Goal: Task Accomplishment & Management: Manage account settings

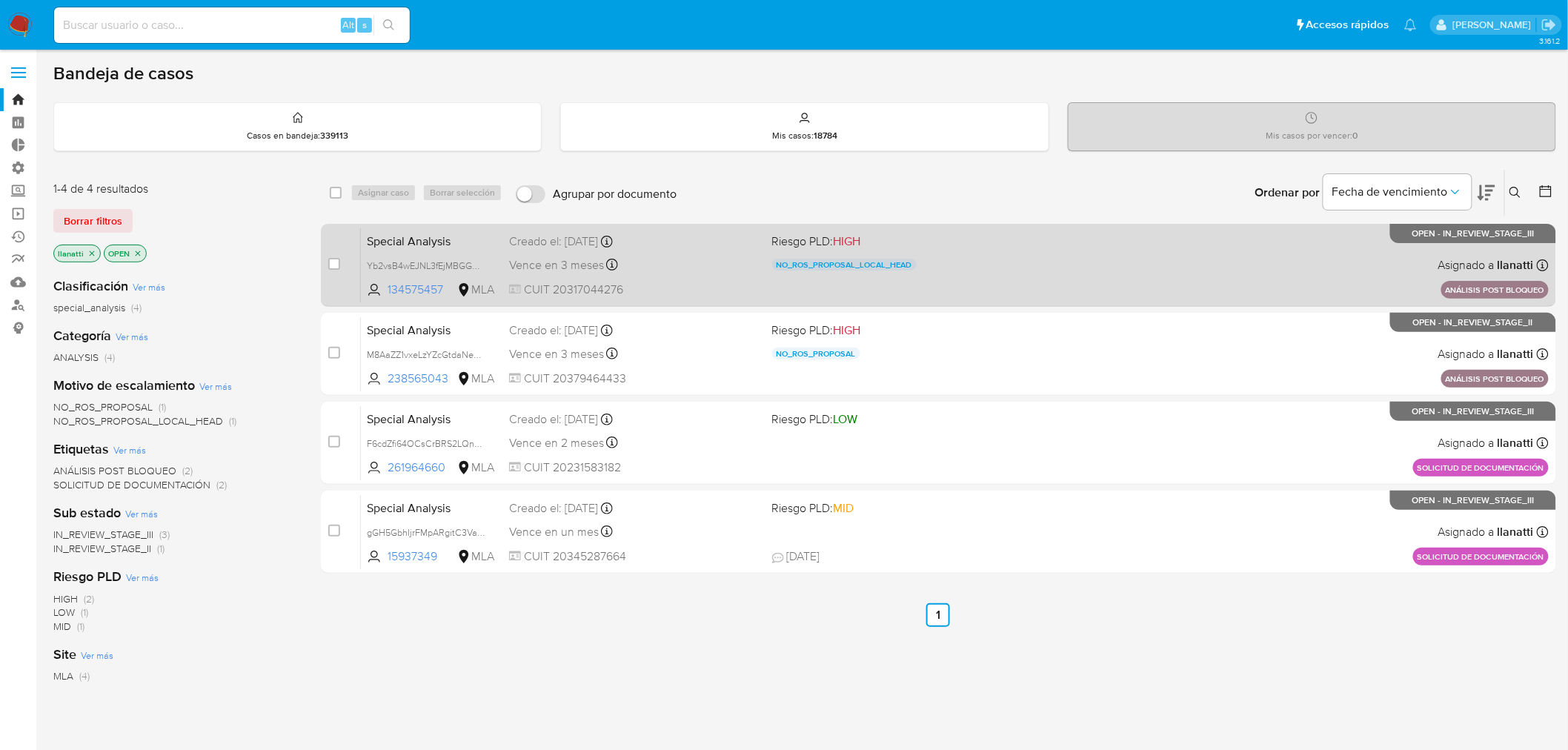
click at [1069, 264] on div "Special Analysis Yb2vsB4wEJNL3fEjMBGGmhjQ 134575457 MLA Riesgo PLD: HIGH NO_ROS…" at bounding box center [955, 265] width 1188 height 75
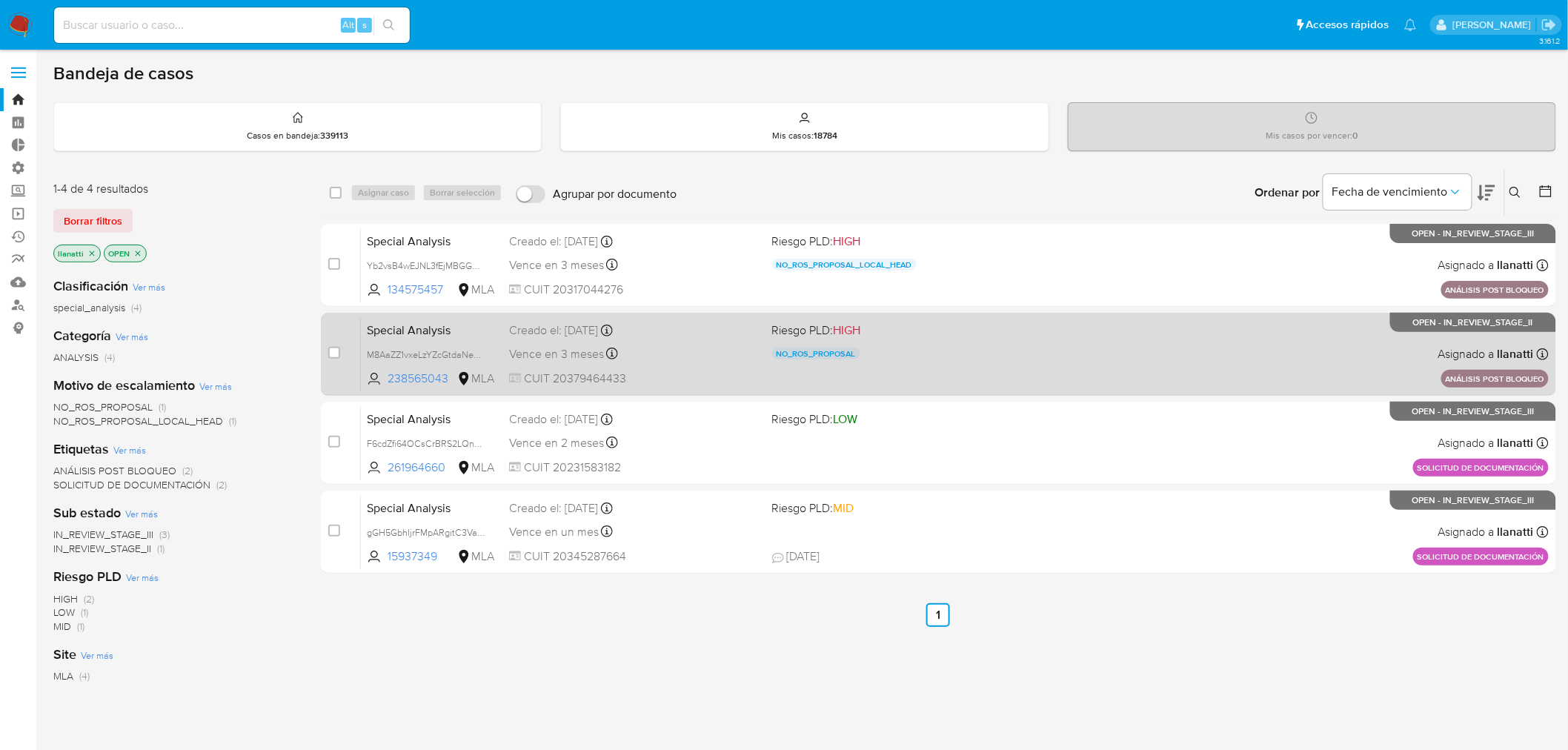
click at [916, 379] on div "Special Analysis M8AaZZ1vxeLzYZcGtdaNeGVD 238565043 MLA Riesgo PLD: HIGH NO_ROS…" at bounding box center [955, 354] width 1188 height 75
click at [335, 353] on input "checkbox" at bounding box center [334, 353] width 11 height 11
checkbox input "true"
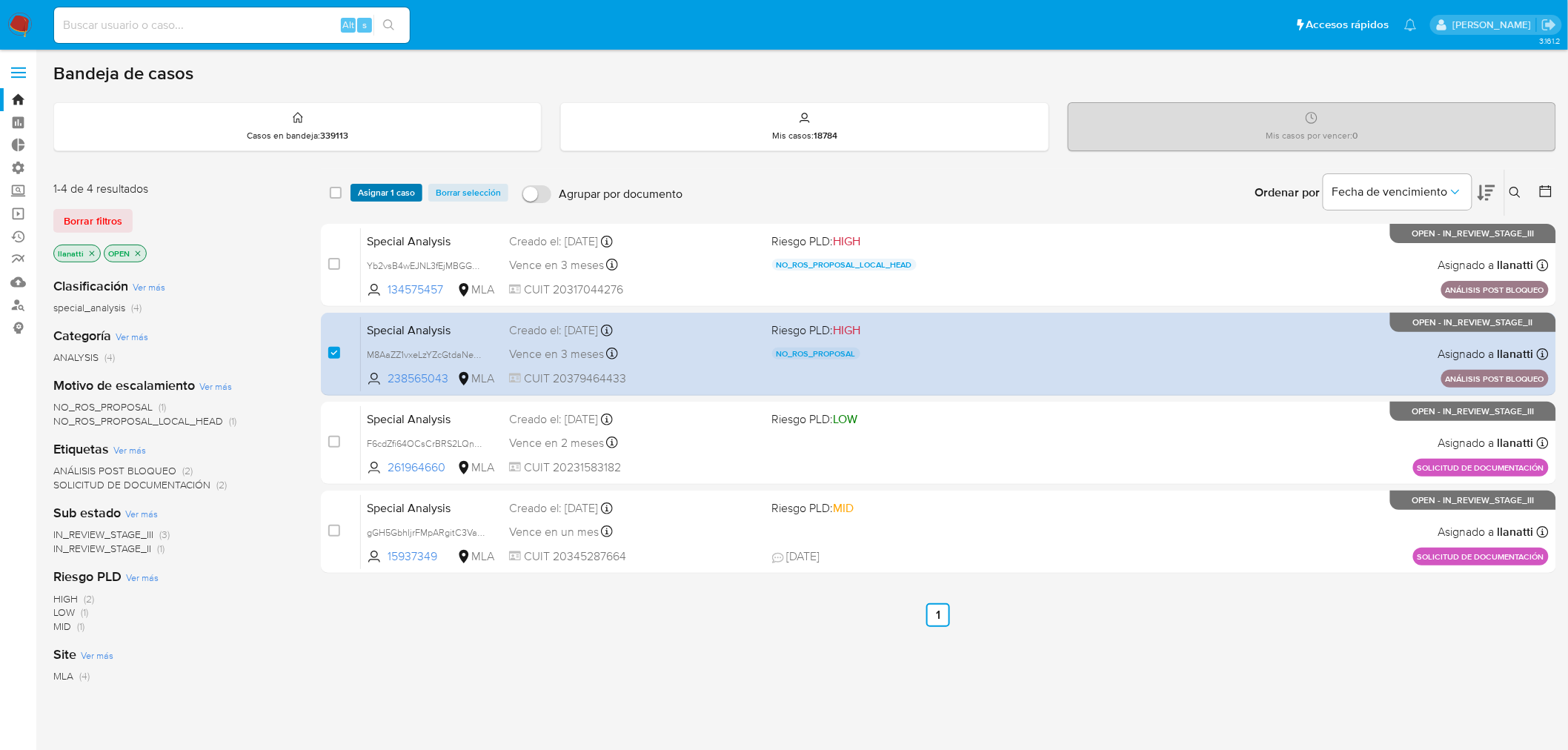
click at [372, 193] on span "Asignar 1 caso" at bounding box center [387, 193] width 57 height 15
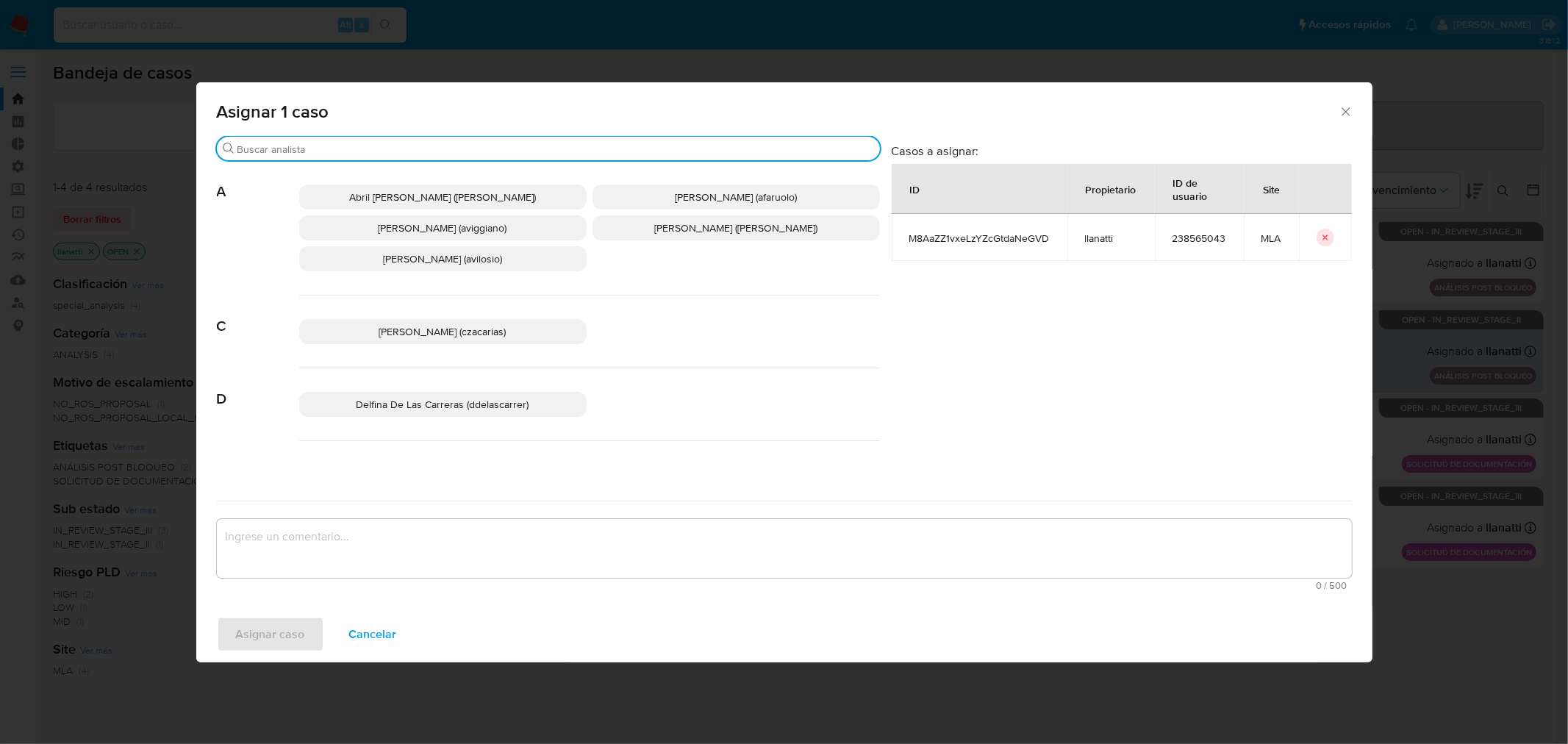
click at [373, 150] on input "Buscar" at bounding box center [556, 149] width 637 height 13
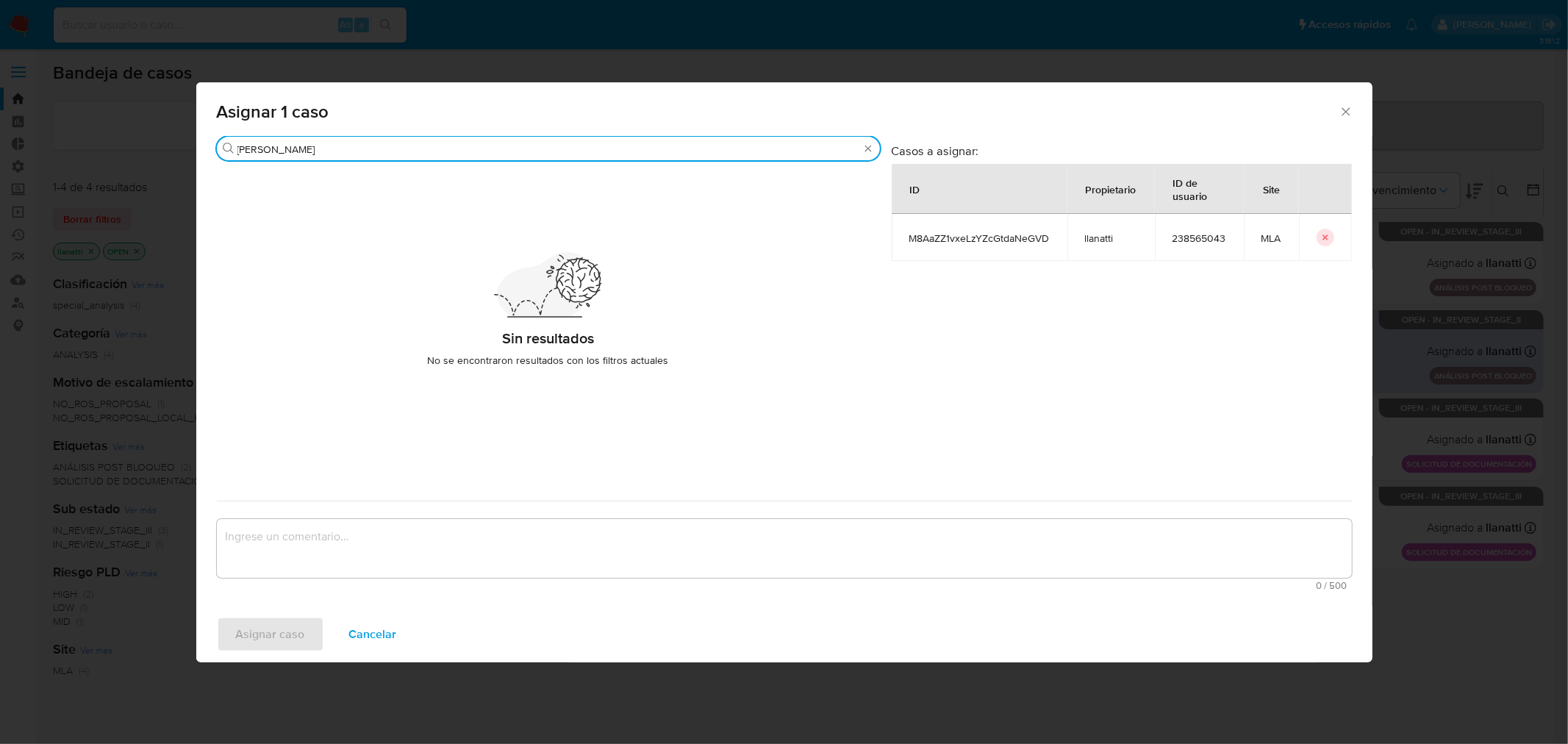
type input "muñoz"
click at [1330, 113] on span "Asignar 1 caso" at bounding box center [778, 112] width 1123 height 18
click at [1348, 112] on icon "Cerrar ventana" at bounding box center [1346, 112] width 15 height 15
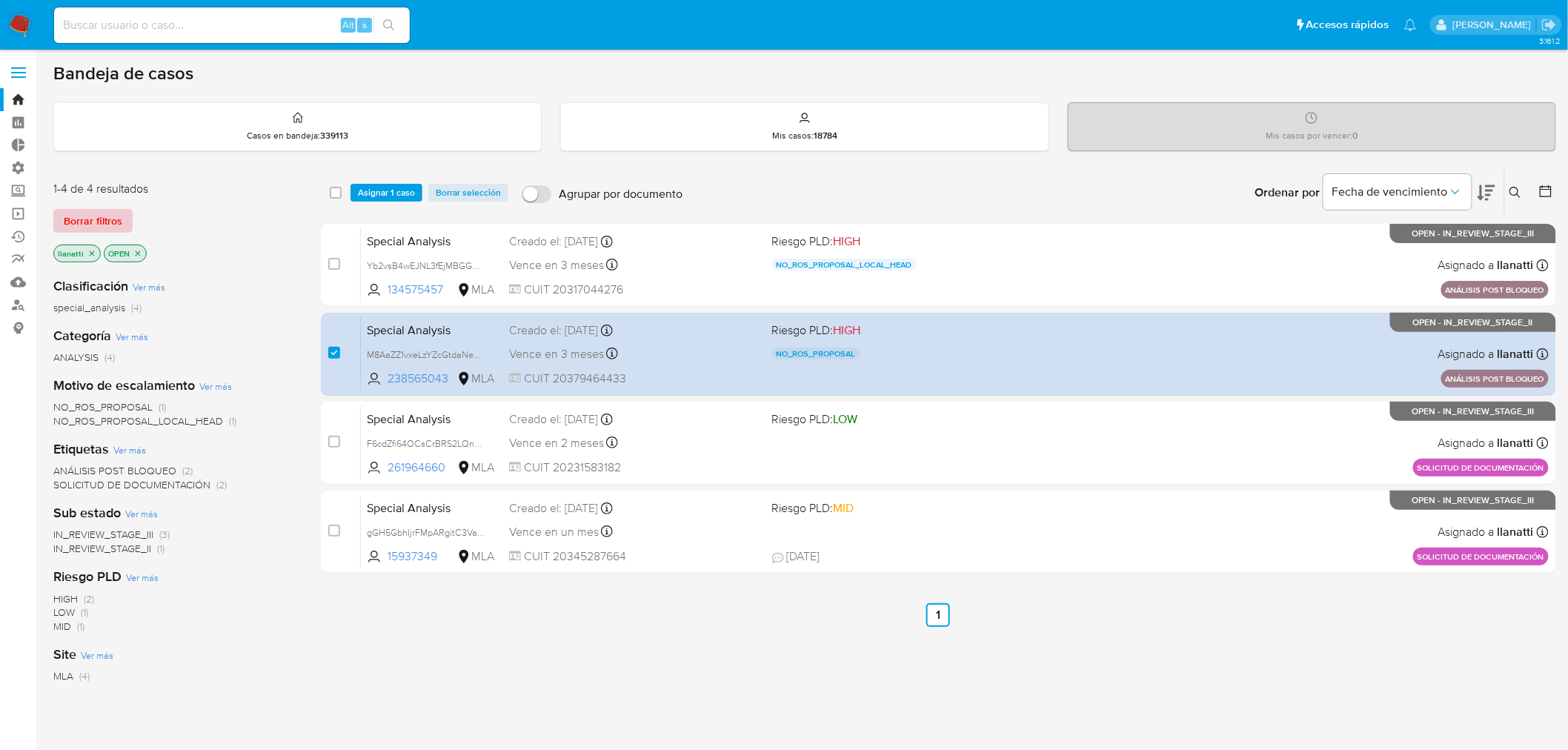
click at [98, 215] on span "Borrar filtros" at bounding box center [93, 221] width 58 height 21
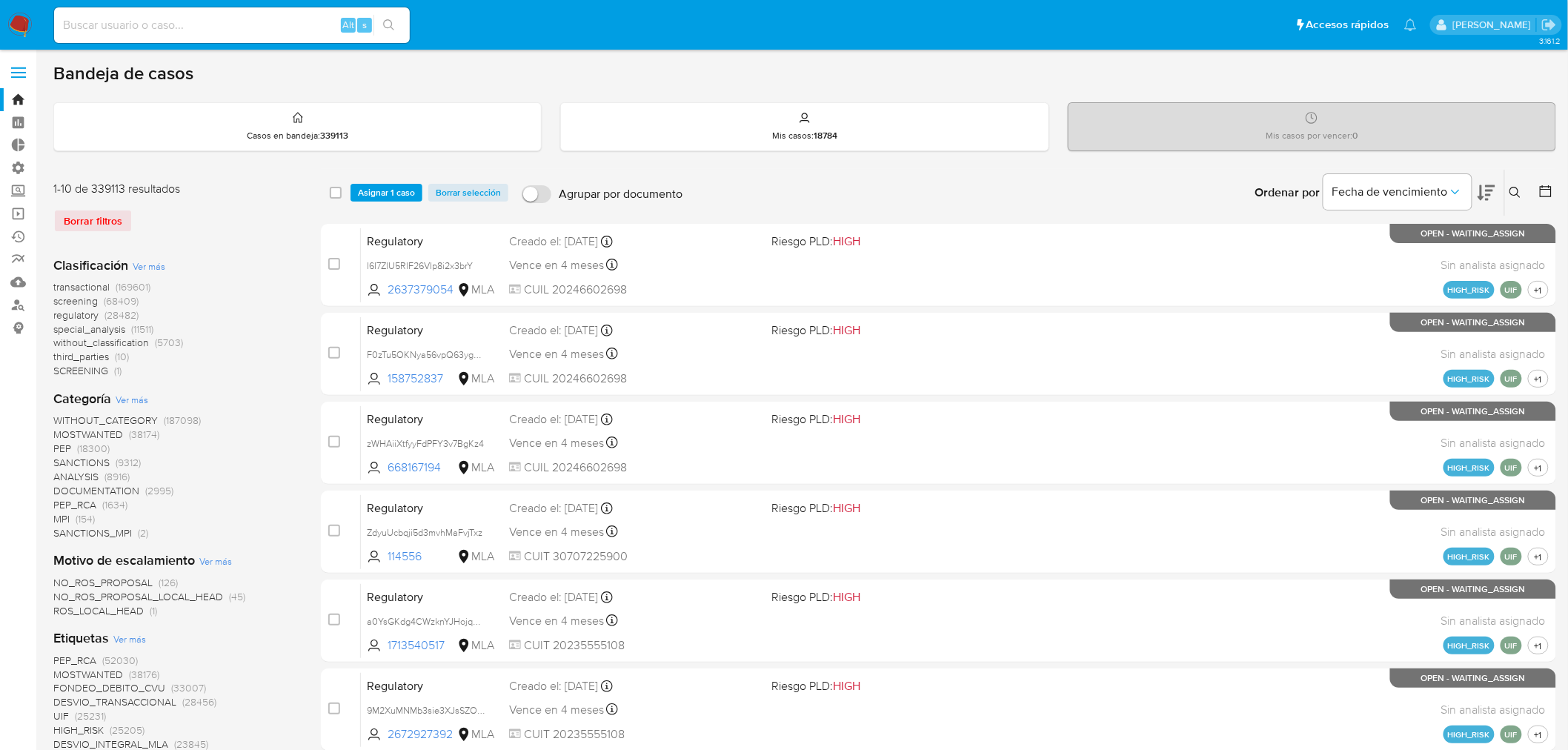
click at [18, 19] on img at bounding box center [20, 25] width 25 height 25
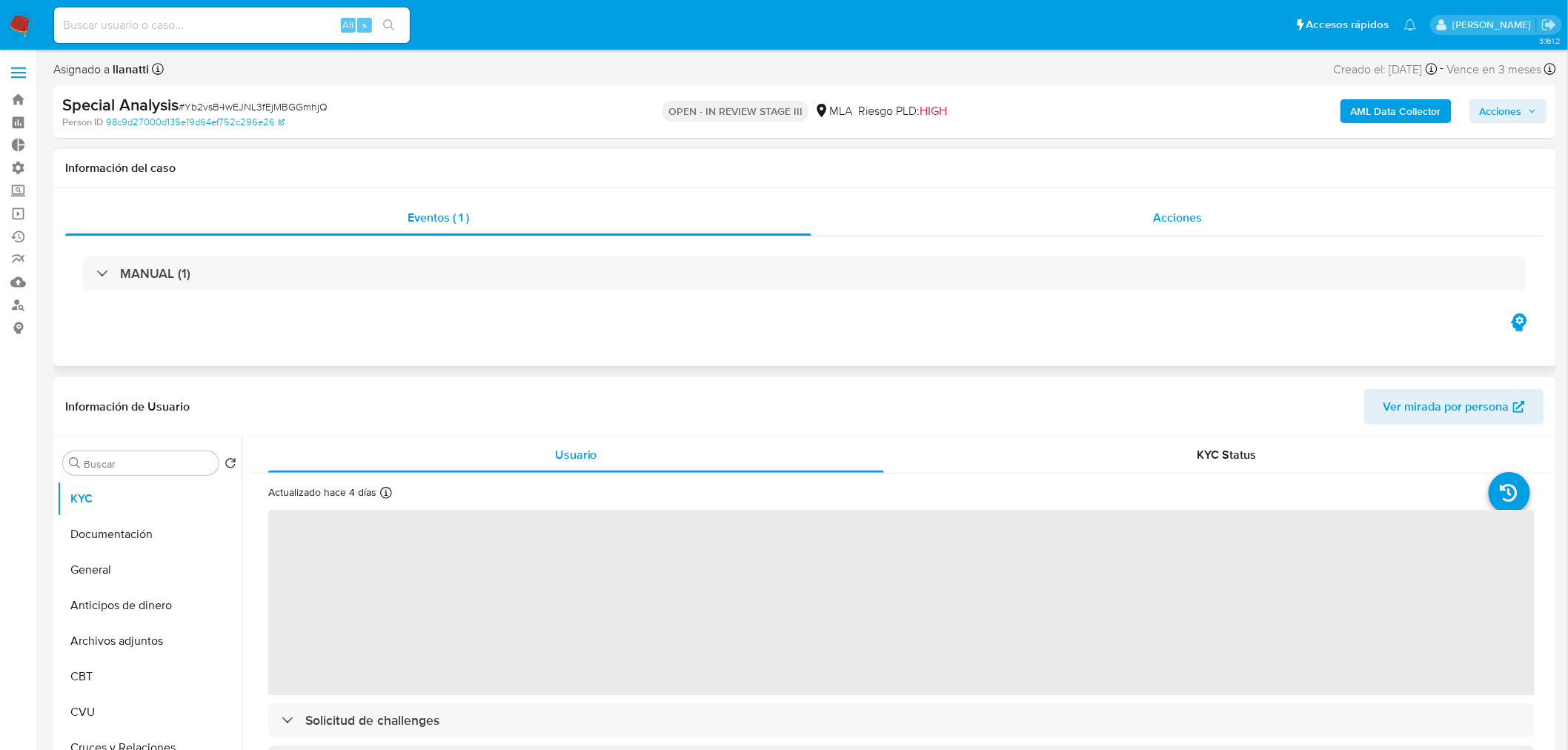
click at [1149, 220] on div "Acciones" at bounding box center [1177, 217] width 733 height 35
select select "10"
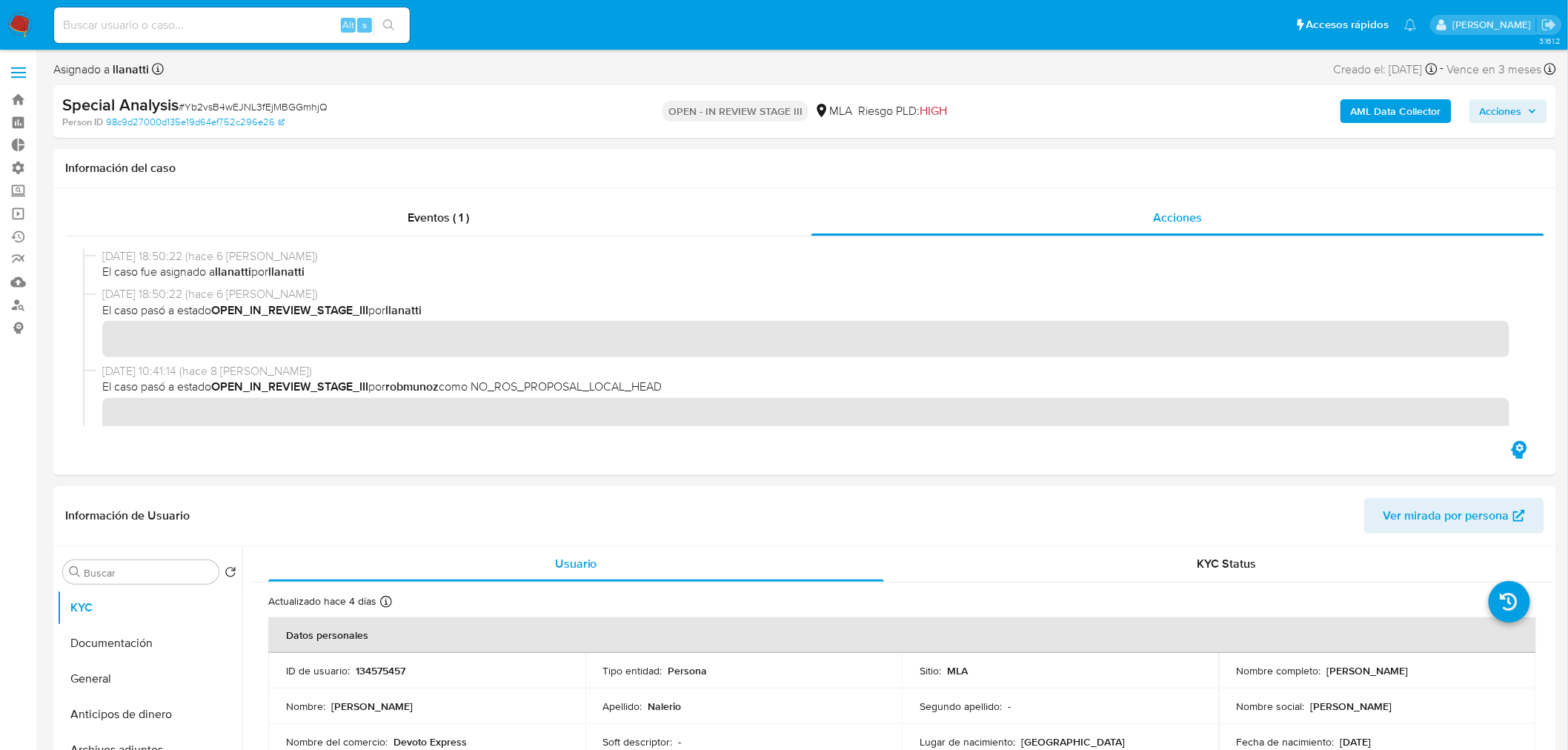
click at [1502, 118] on span "Acciones" at bounding box center [1500, 111] width 42 height 24
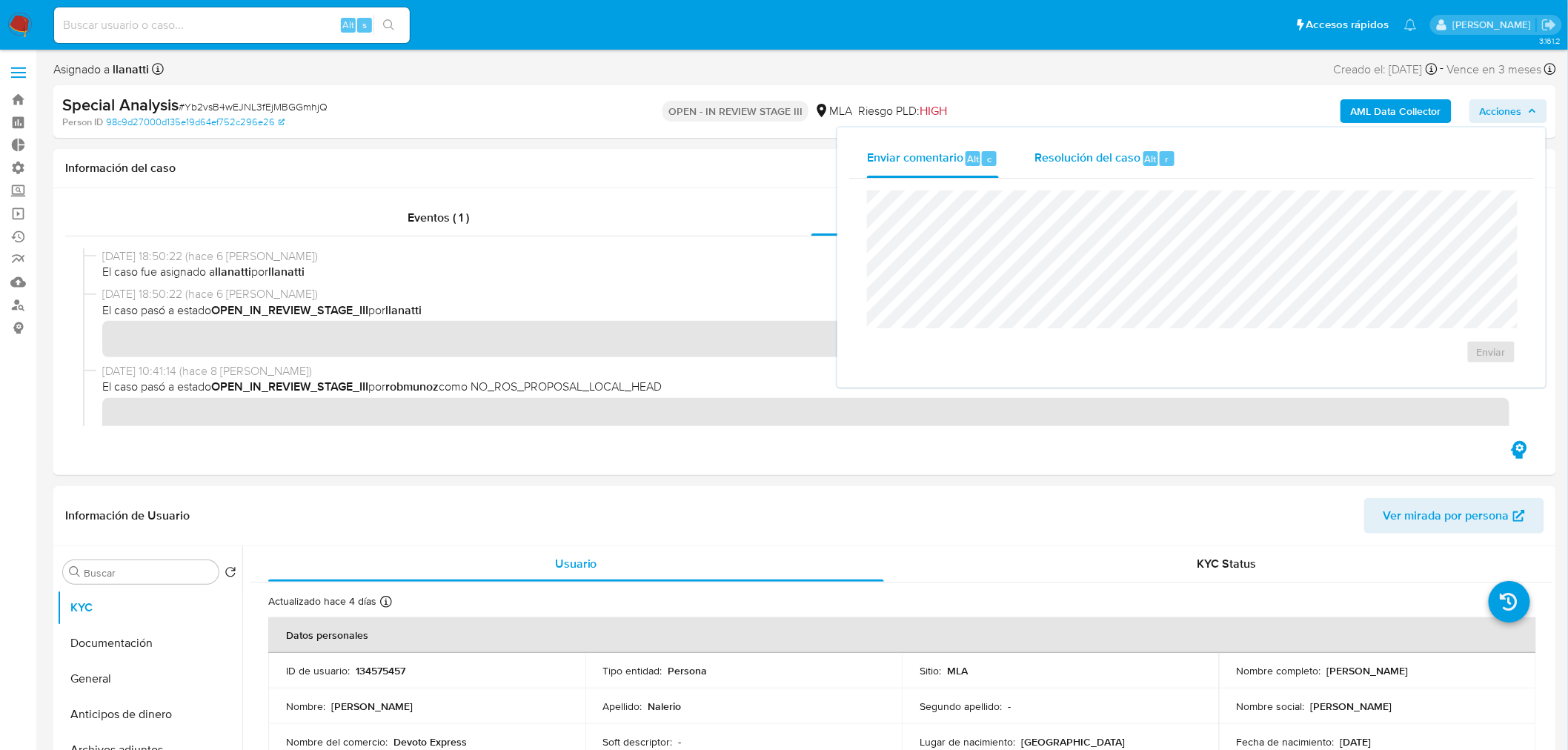
click at [1060, 164] on span "Resolución del caso" at bounding box center [1087, 159] width 106 height 17
click at [1060, 233] on textarea at bounding box center [1191, 252] width 647 height 118
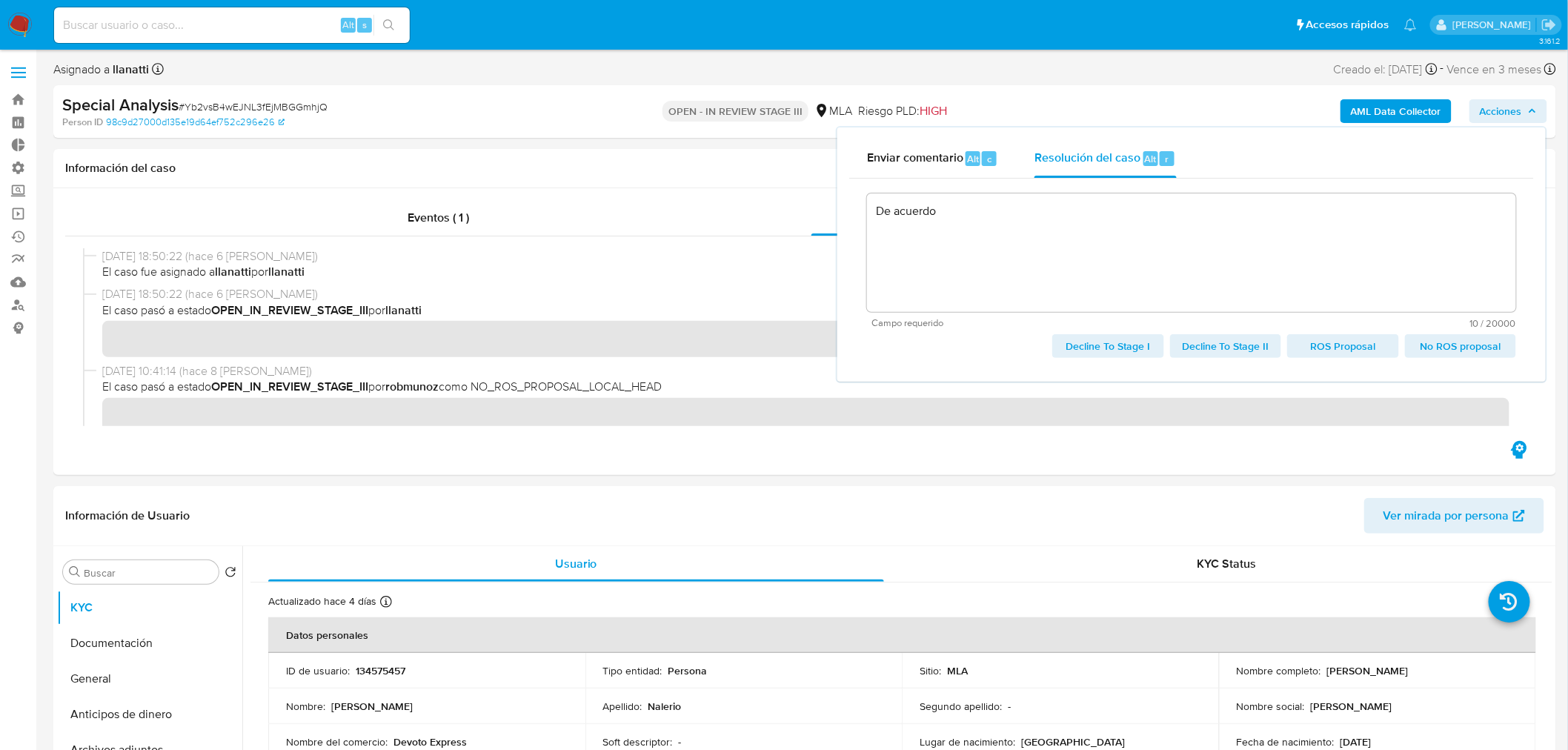
click at [1443, 342] on span "No ROS proposal" at bounding box center [1460, 346] width 91 height 21
type textarea "De acuerdo"
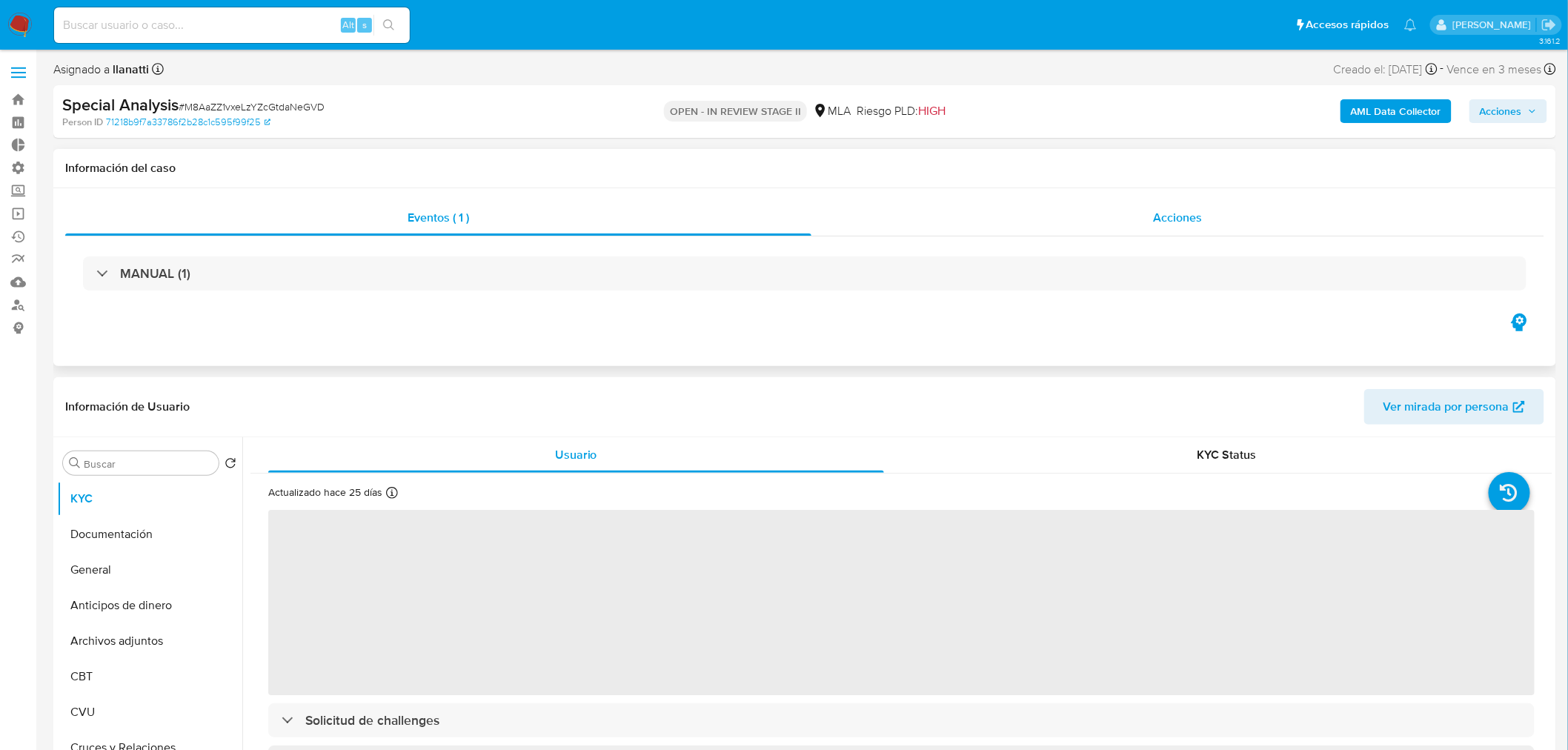
click at [1197, 209] on span "Acciones" at bounding box center [1176, 218] width 49 height 17
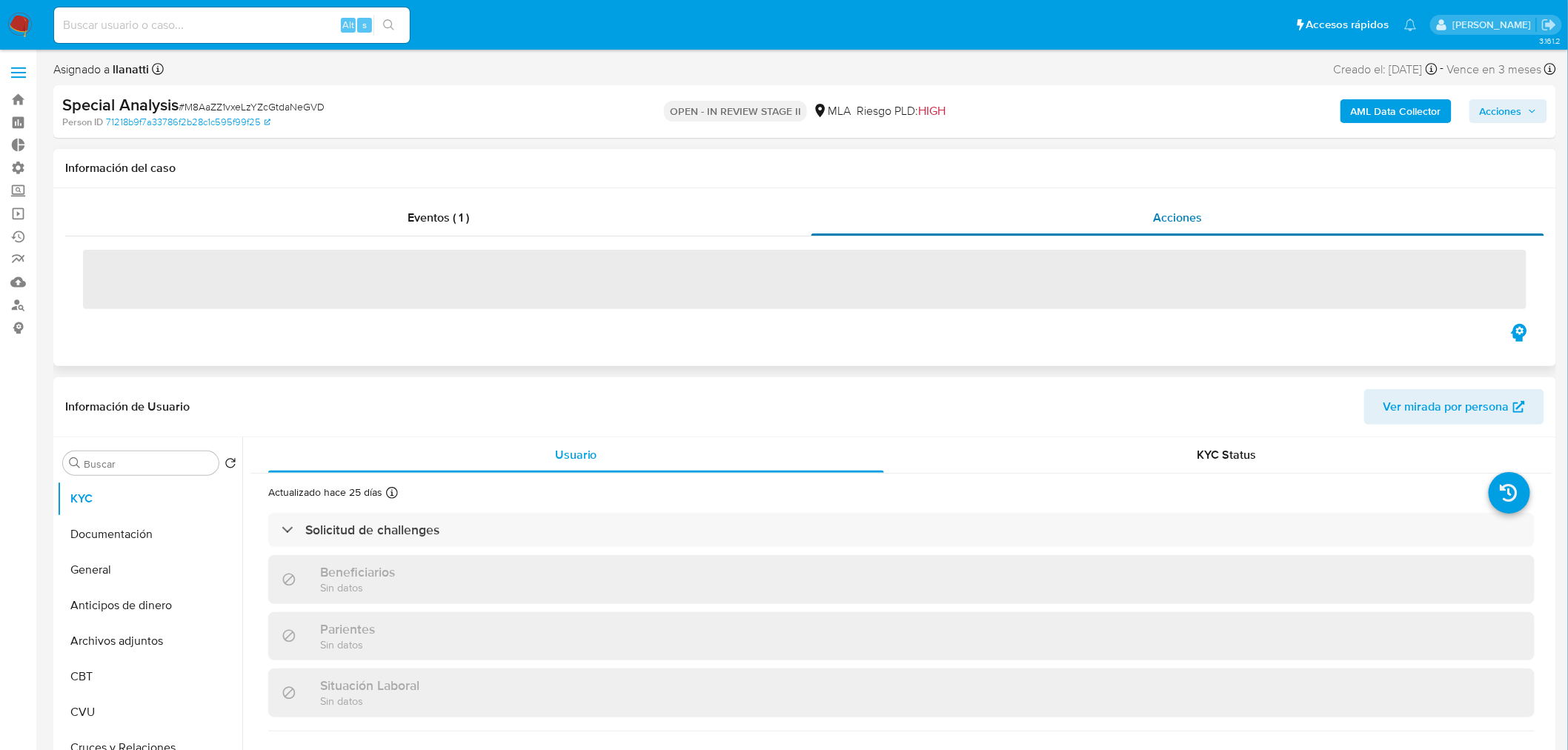
select select "10"
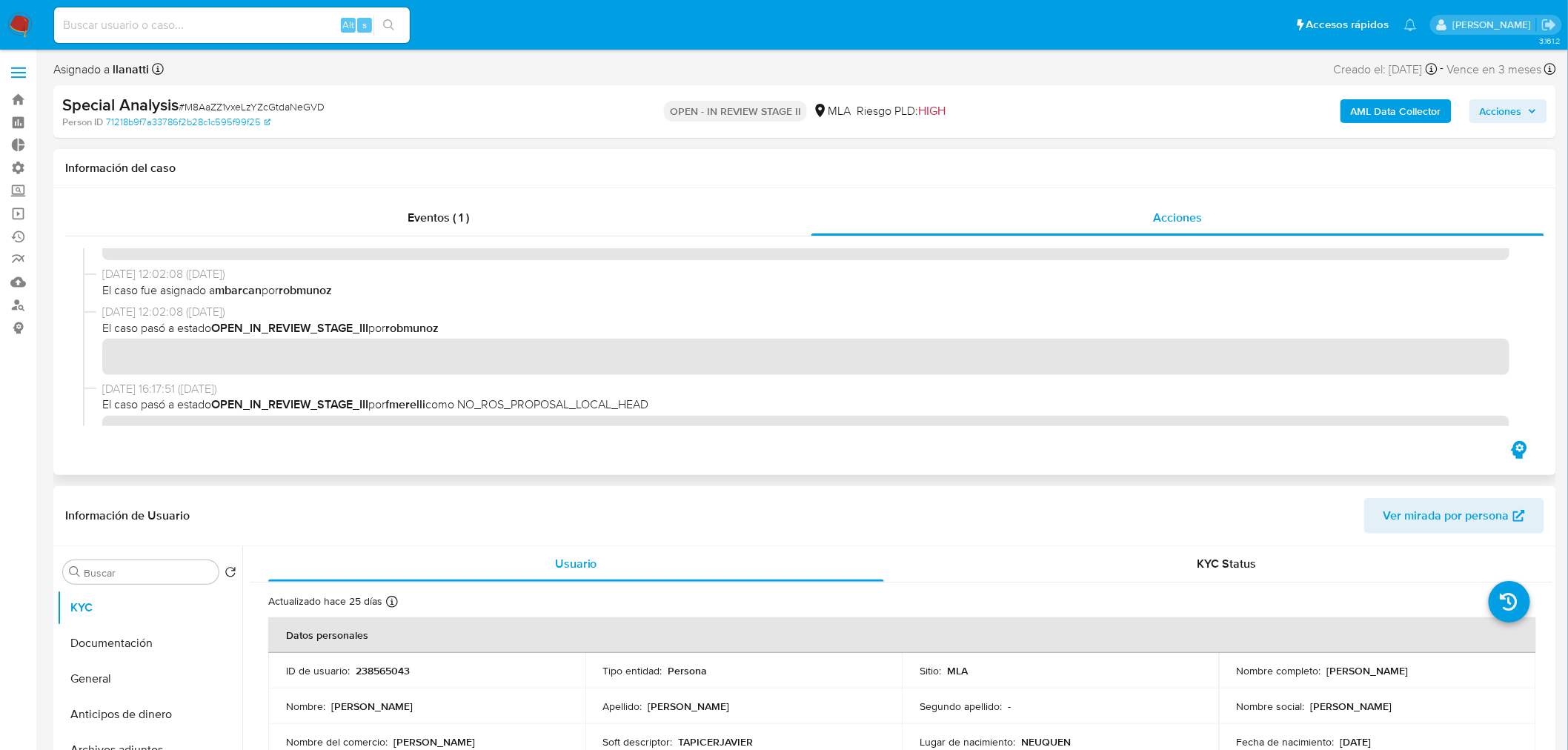
scroll to position [491, 0]
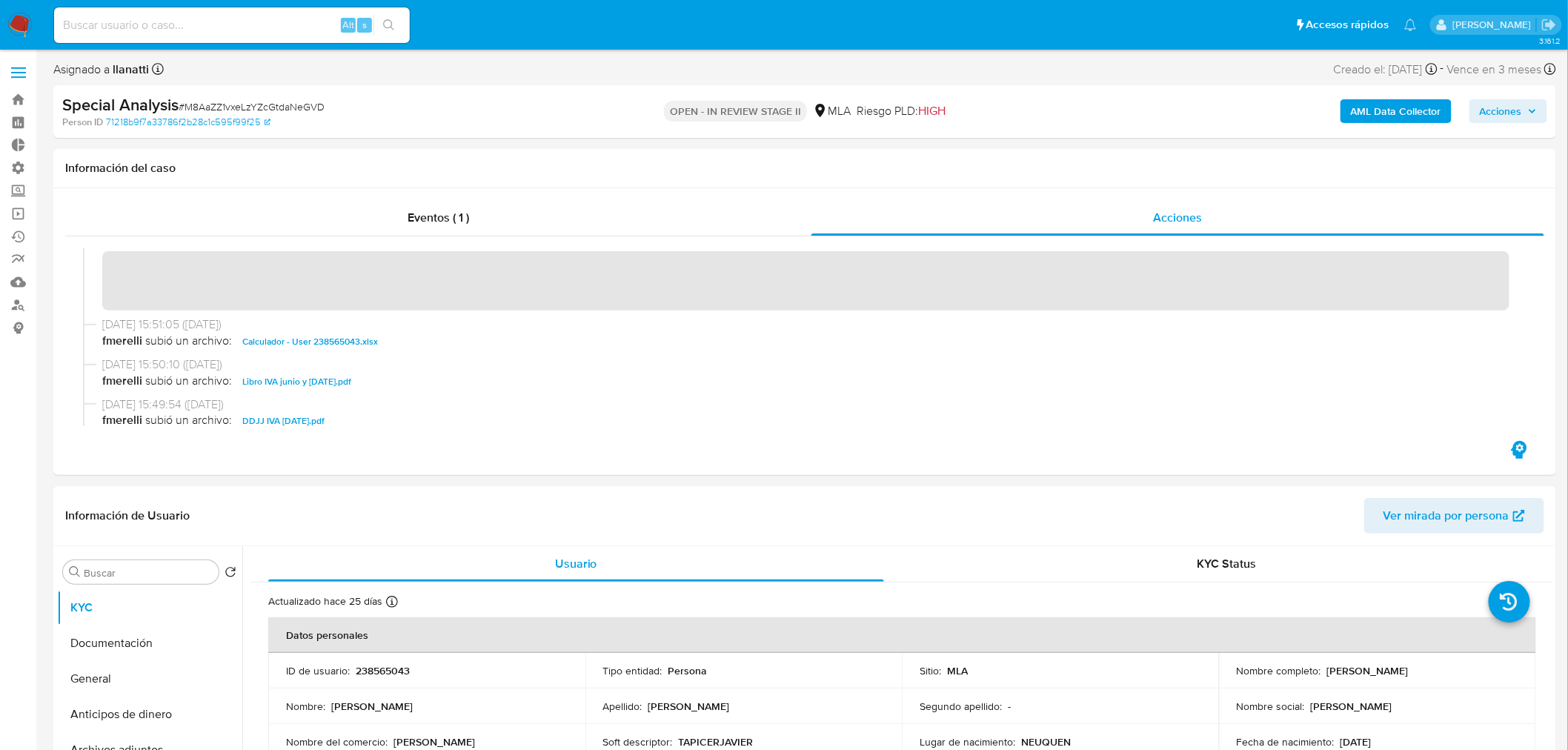
click at [1469, 113] on div "AML Data Collector Acciones" at bounding box center [1301, 112] width 491 height 34
click at [1482, 114] on span "Acciones" at bounding box center [1500, 111] width 42 height 24
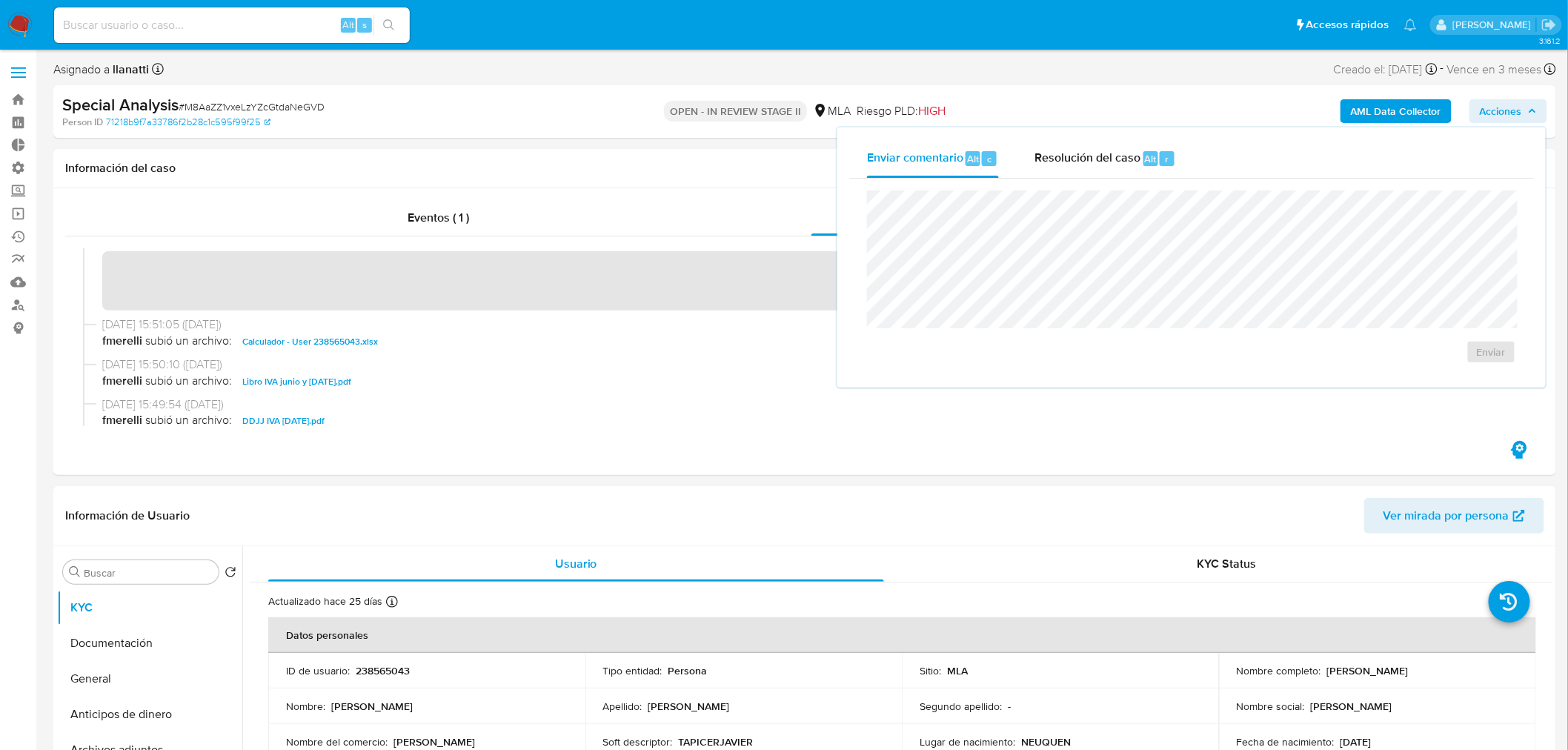
drag, startPoint x: 1158, startPoint y: 161, endPoint x: 1138, endPoint y: 186, distance: 32.0
click at [1159, 161] on div "r" at bounding box center [1167, 159] width 15 height 15
click at [1121, 221] on textarea at bounding box center [1191, 252] width 647 height 118
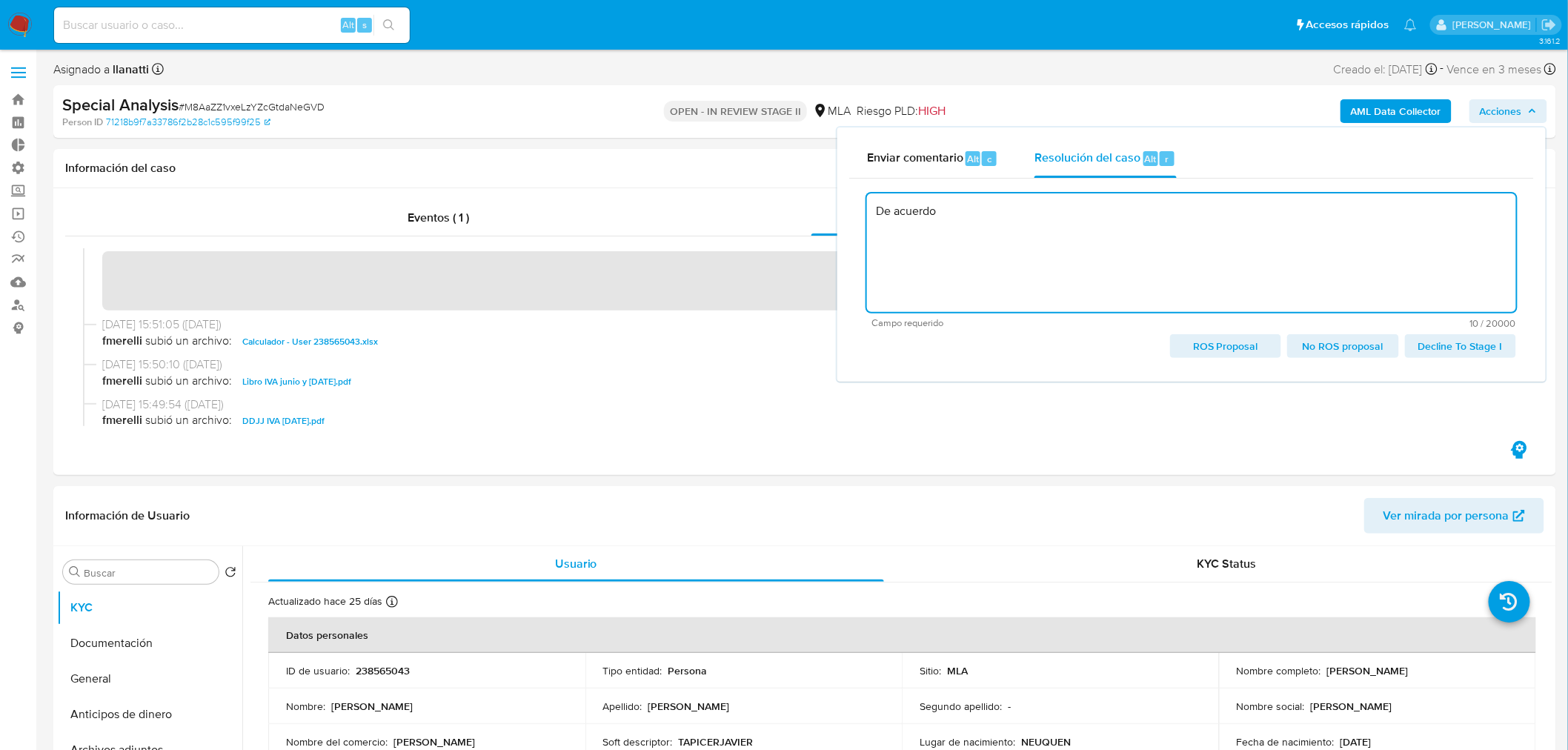
click at [1340, 349] on span "No ROS proposal" at bounding box center [1342, 346] width 91 height 21
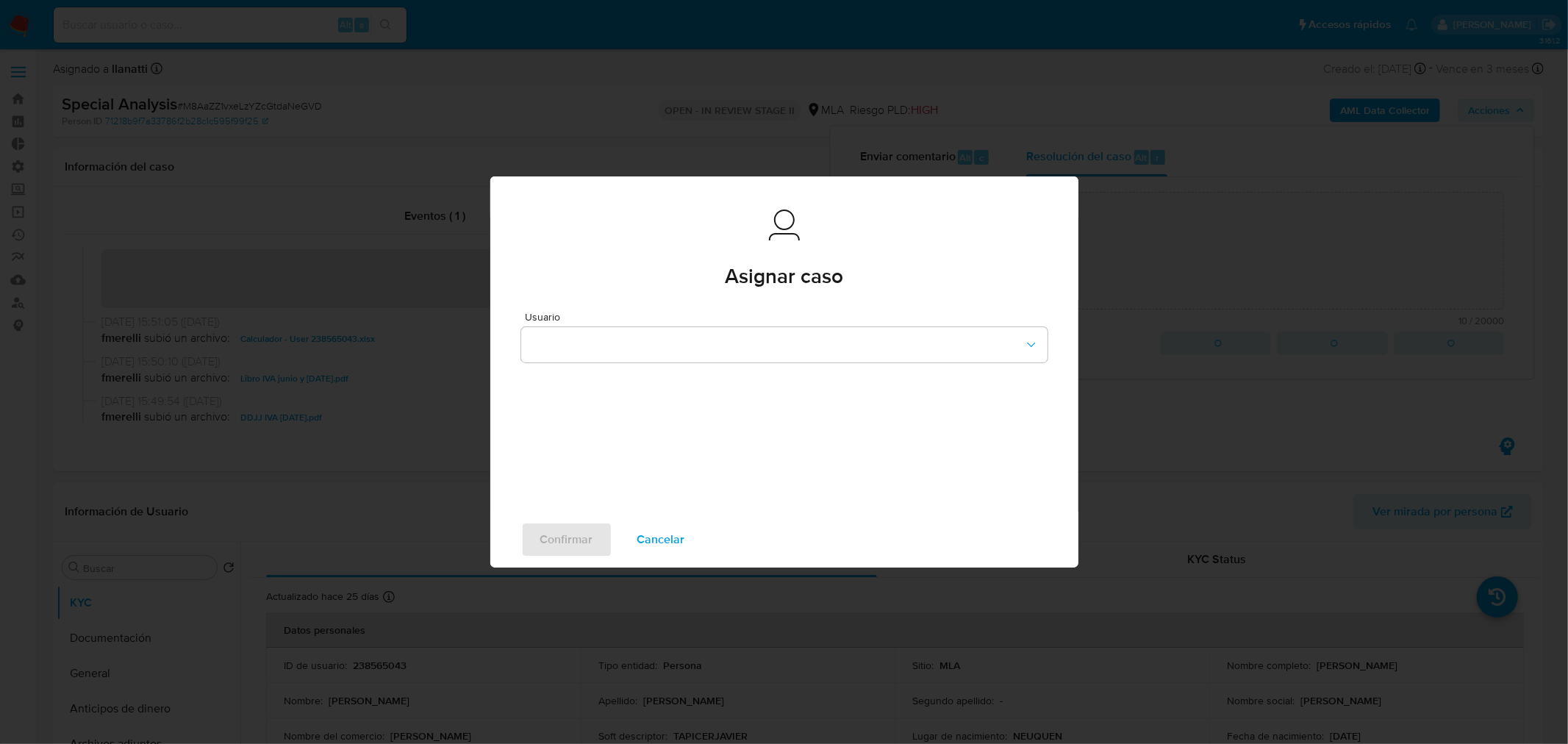
click at [670, 534] on span "Cancelar" at bounding box center [661, 539] width 47 height 32
type textarea "De acuerdo"
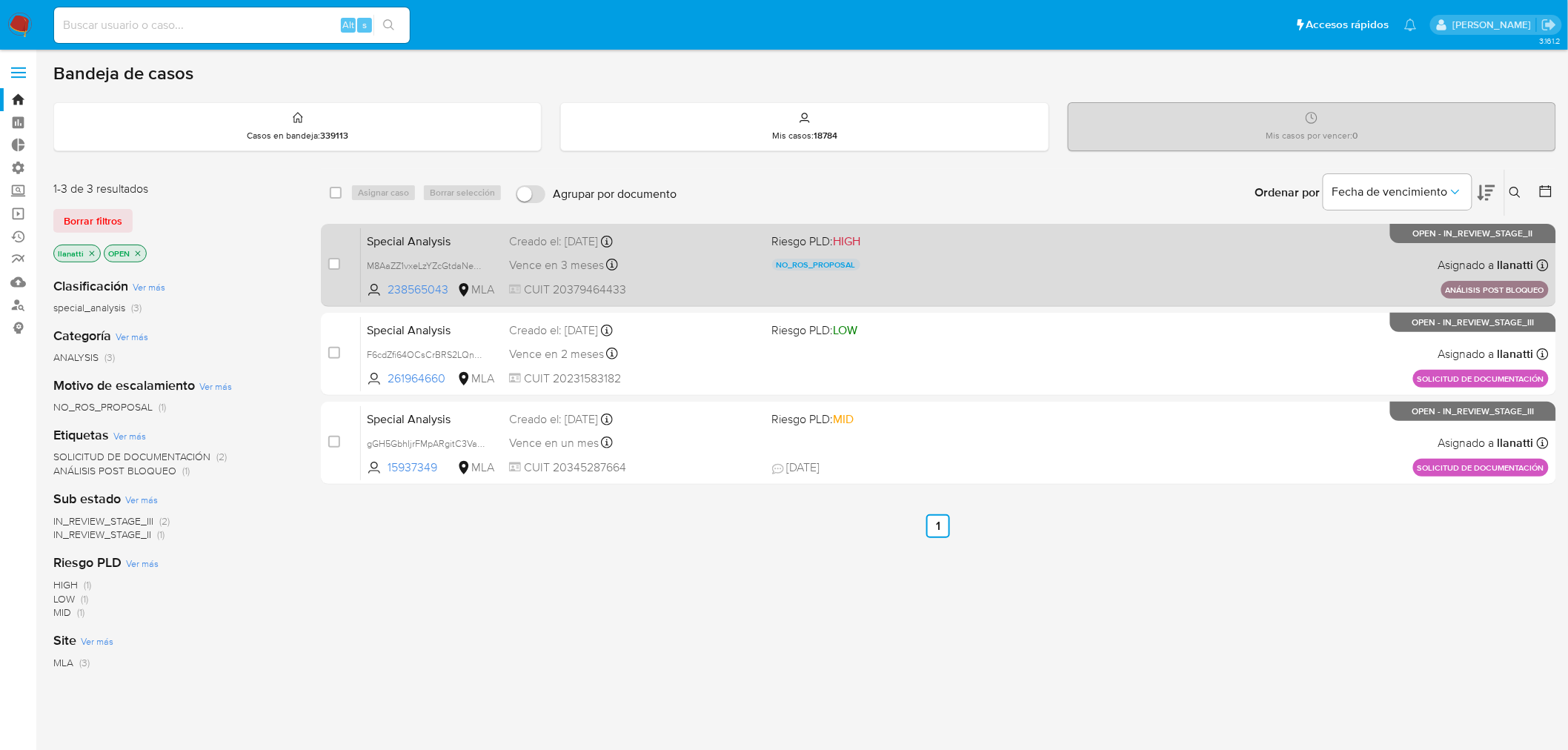
click at [323, 262] on div "case-item-checkbox No es posible asignar el caso Special Analysis M8AaZZ1vxeLzY…" at bounding box center [938, 265] width 1235 height 83
click at [328, 260] on input "checkbox" at bounding box center [334, 264] width 11 height 11
checkbox input "true"
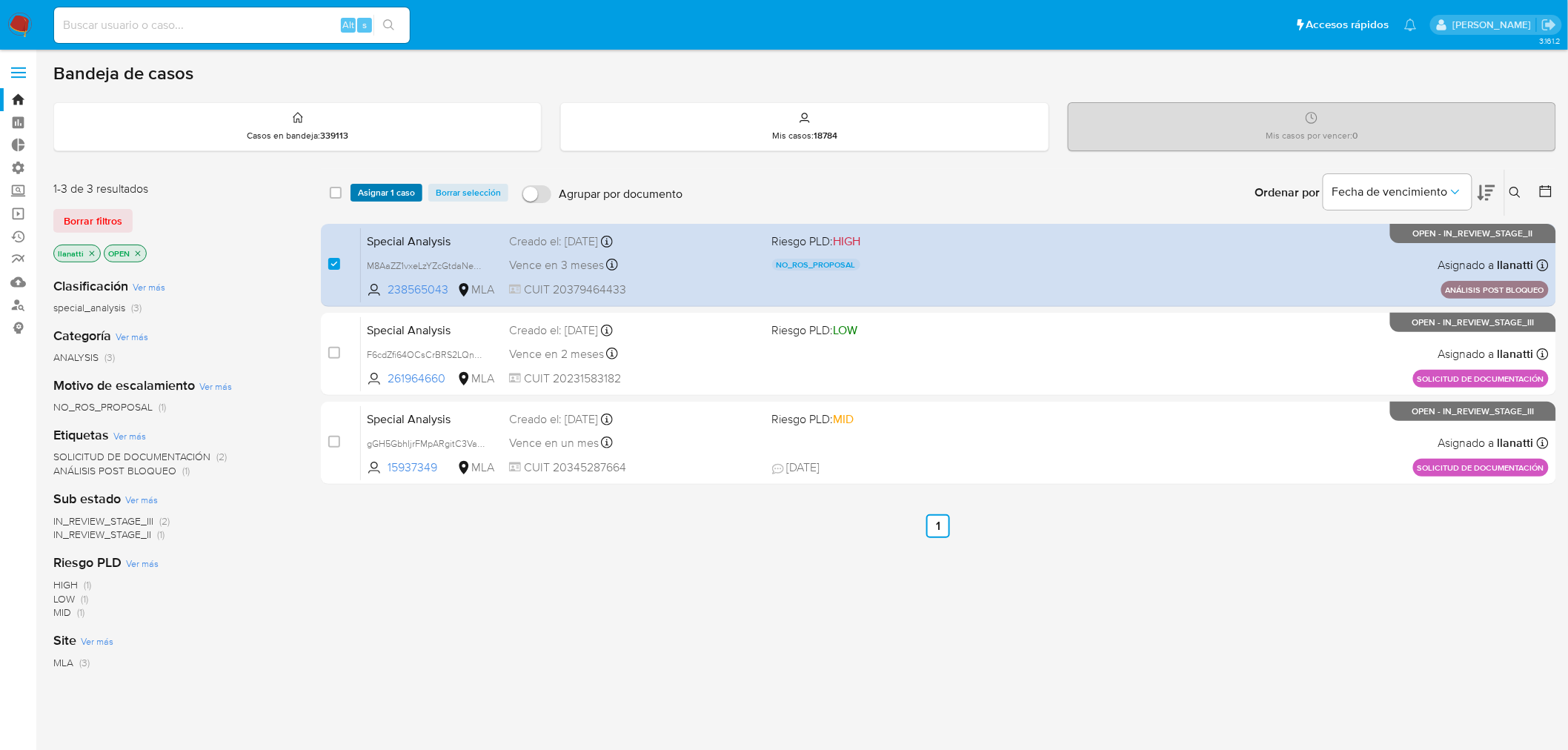
click at [378, 190] on span "Asignar 1 caso" at bounding box center [387, 193] width 57 height 15
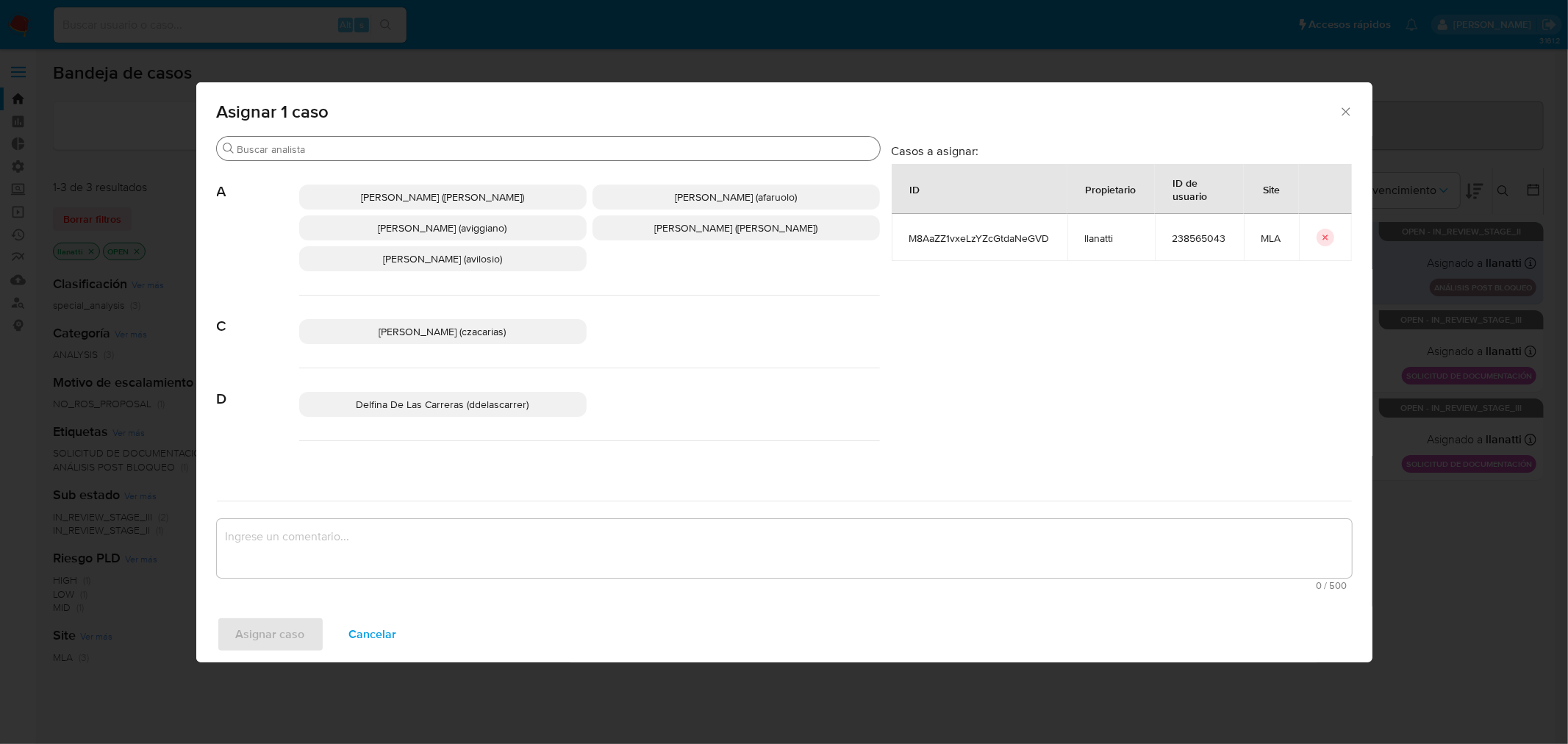
click at [351, 149] on input "Buscar" at bounding box center [556, 149] width 637 height 13
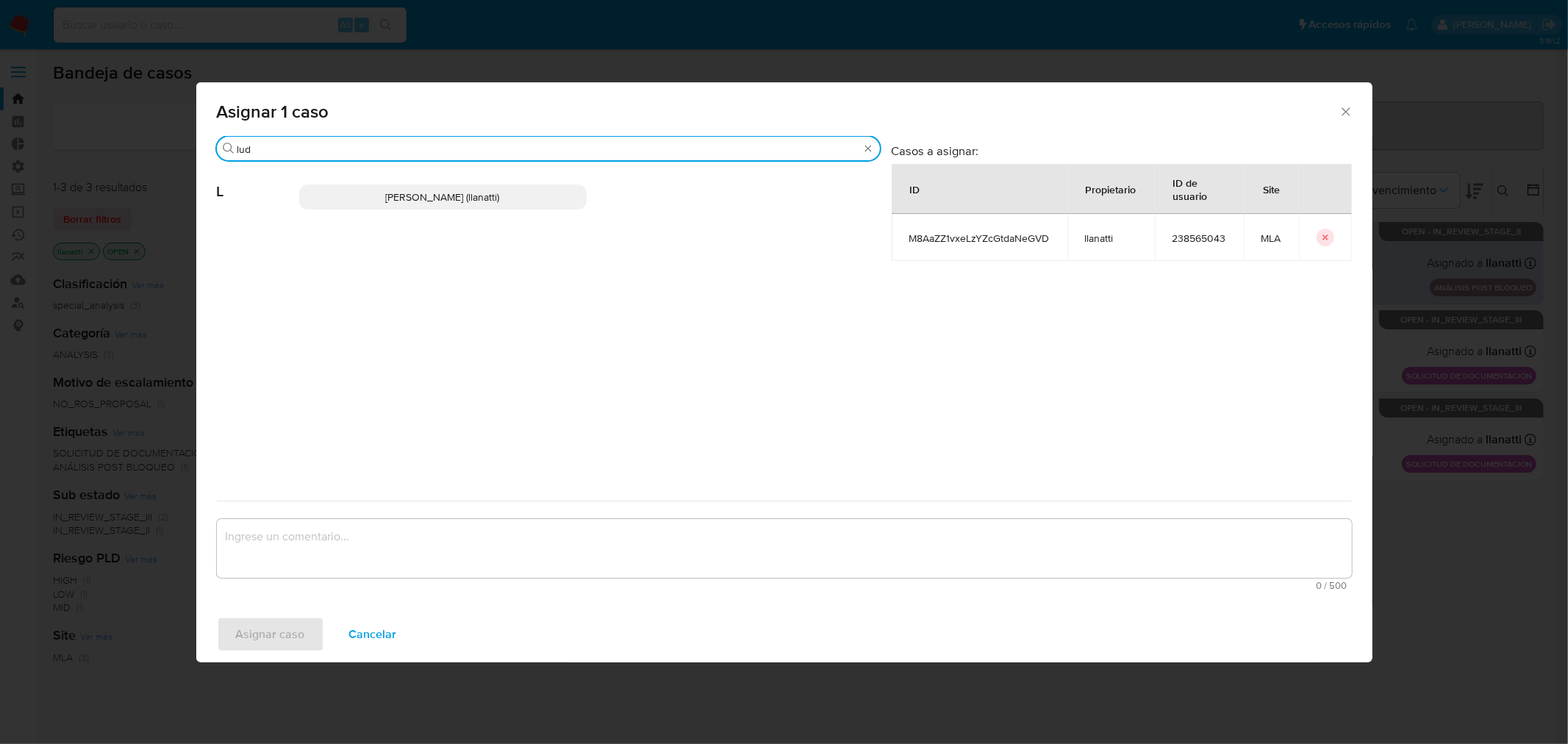
type input "lud"
click at [375, 196] on p "Ludmila Lanatti (llanatti)" at bounding box center [442, 197] width 287 height 25
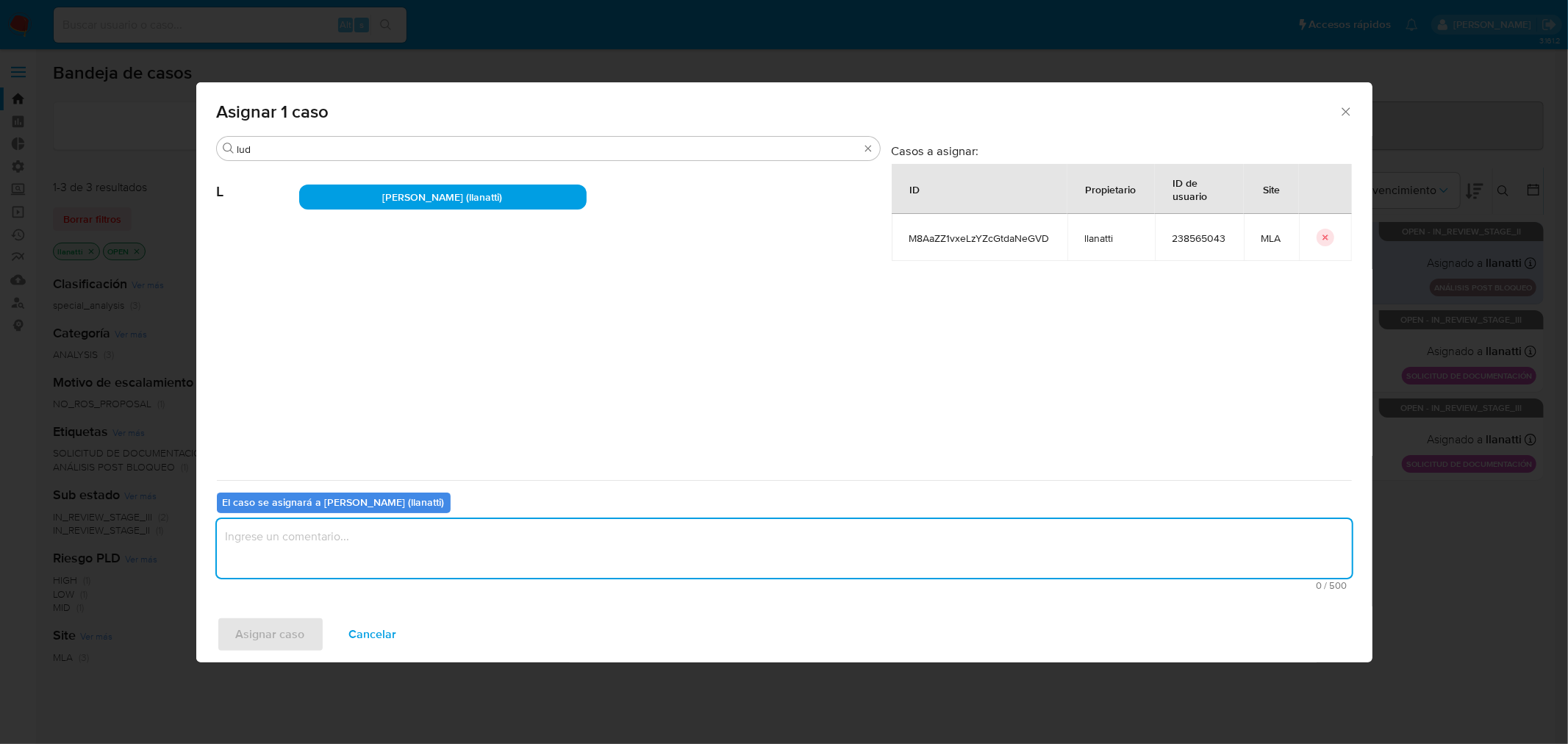
drag, startPoint x: 421, startPoint y: 553, endPoint x: 388, endPoint y: 569, distance: 36.7
click at [419, 554] on textarea "assign-modal" at bounding box center [784, 549] width 1135 height 59
type textarea "m"
type textarea "."
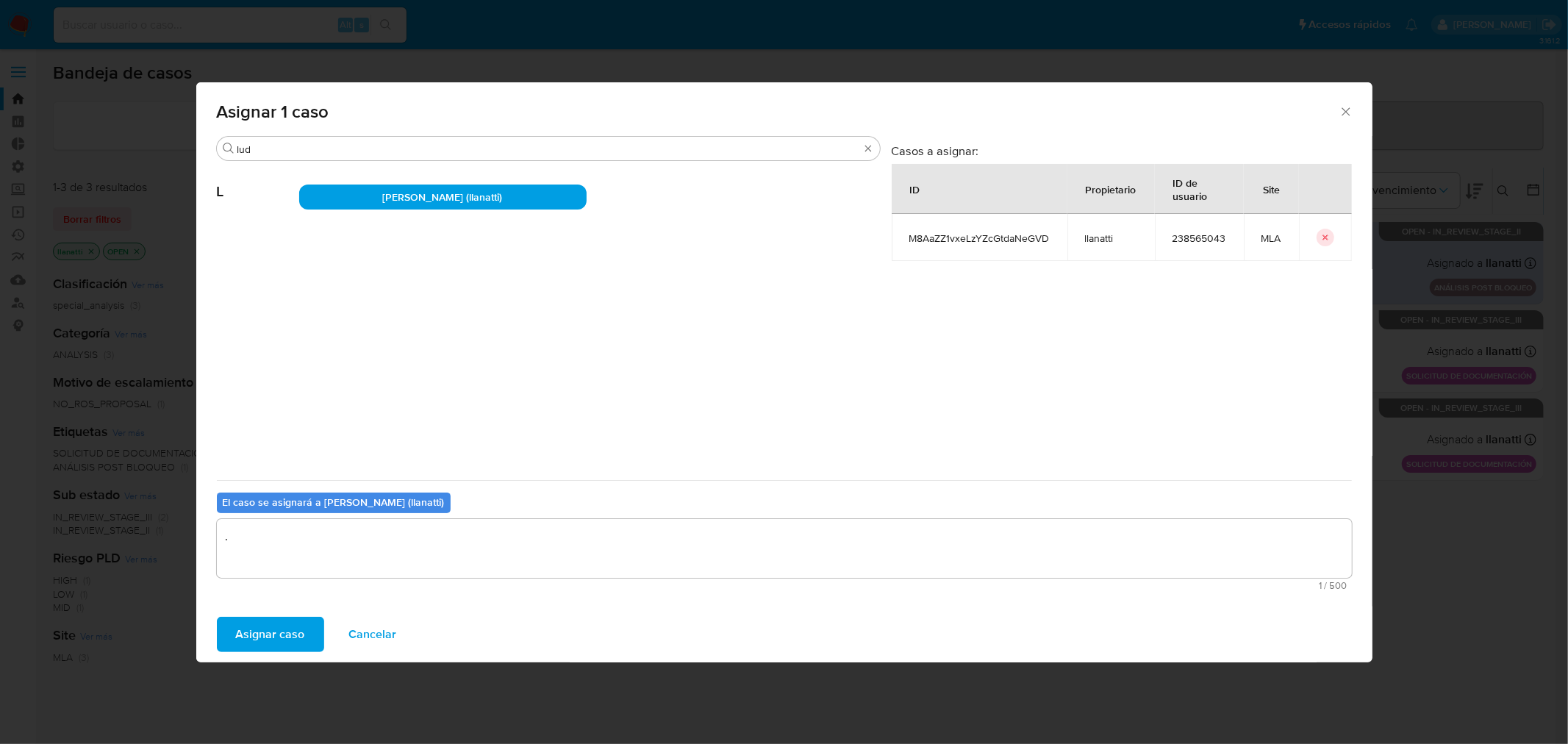
click at [297, 644] on span "Asignar caso" at bounding box center [270, 634] width 69 height 32
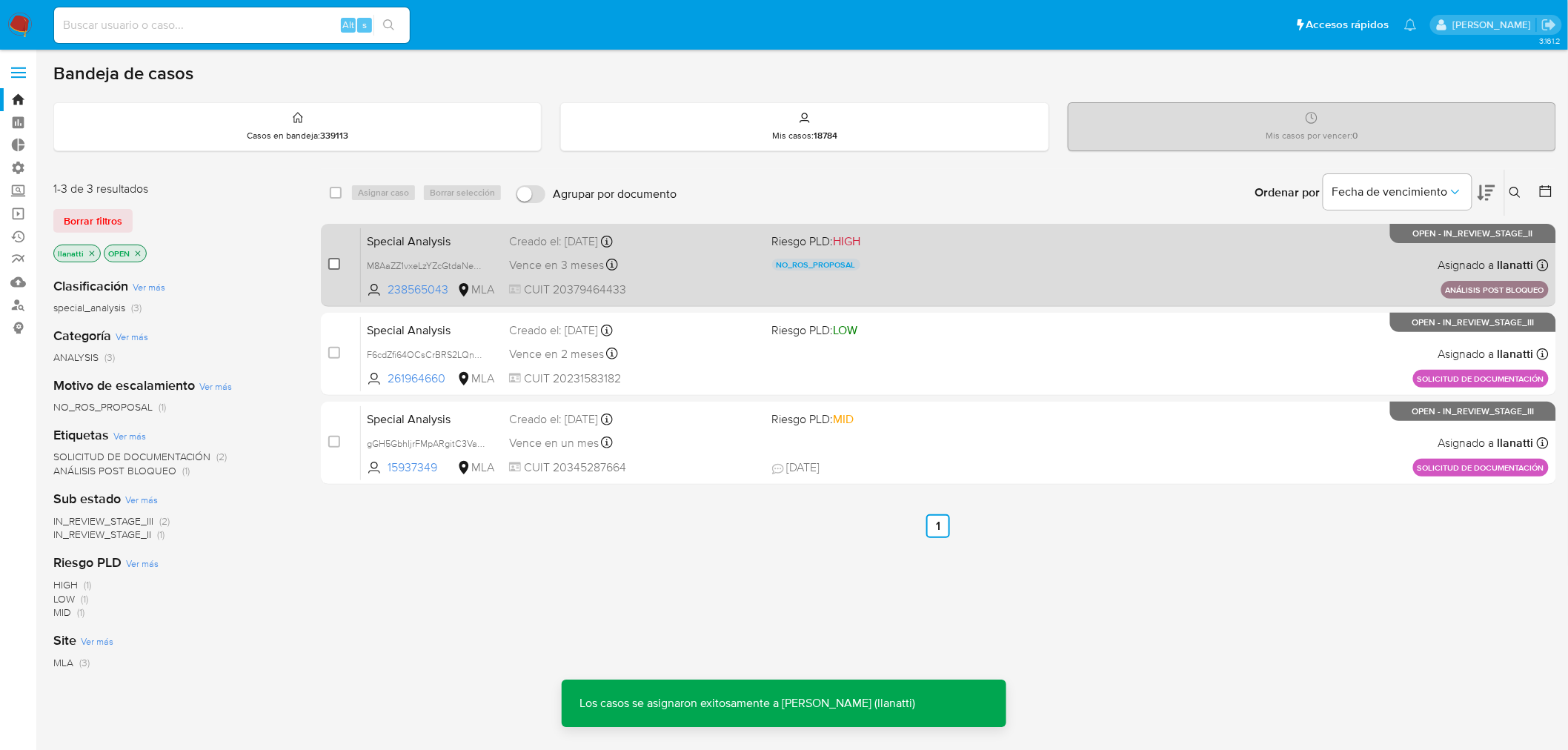
click at [329, 262] on input "checkbox" at bounding box center [334, 264] width 11 height 11
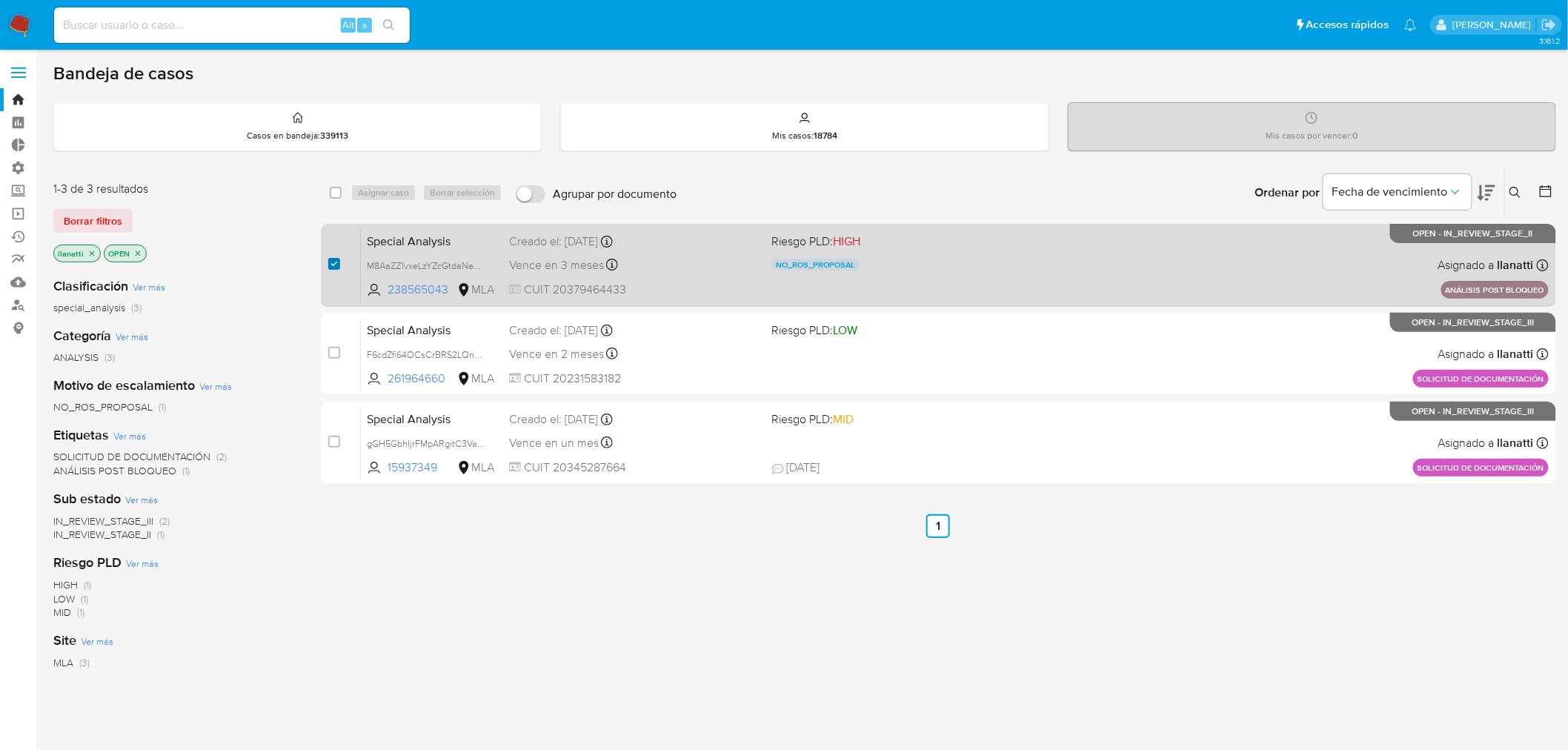
checkbox input "true"
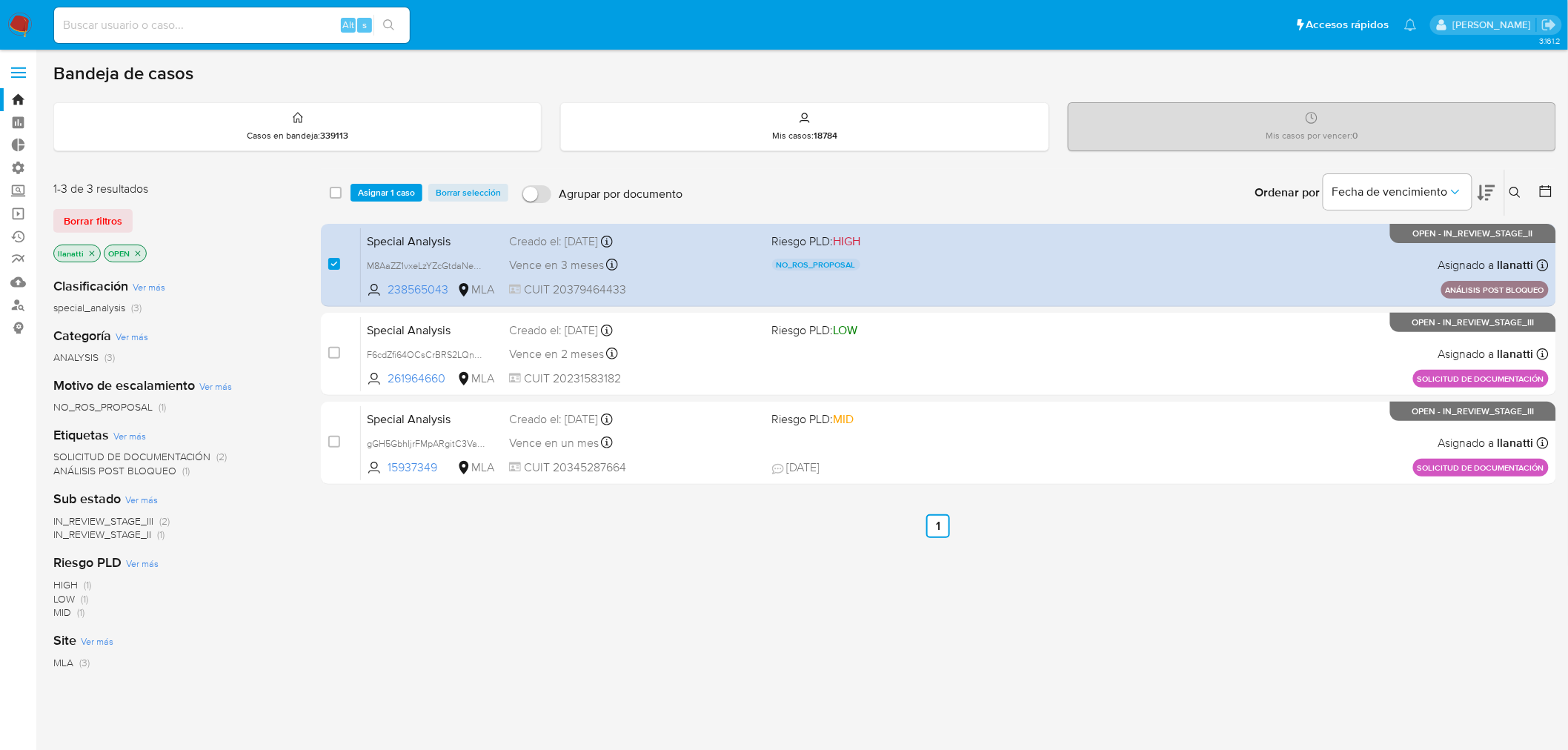
click at [369, 179] on div "select-all-cases-checkbox Asignar 1 caso Borrar selección Agrupar por documento…" at bounding box center [938, 193] width 1235 height 46
click at [369, 186] on span "Asignar 1 caso" at bounding box center [387, 193] width 57 height 15
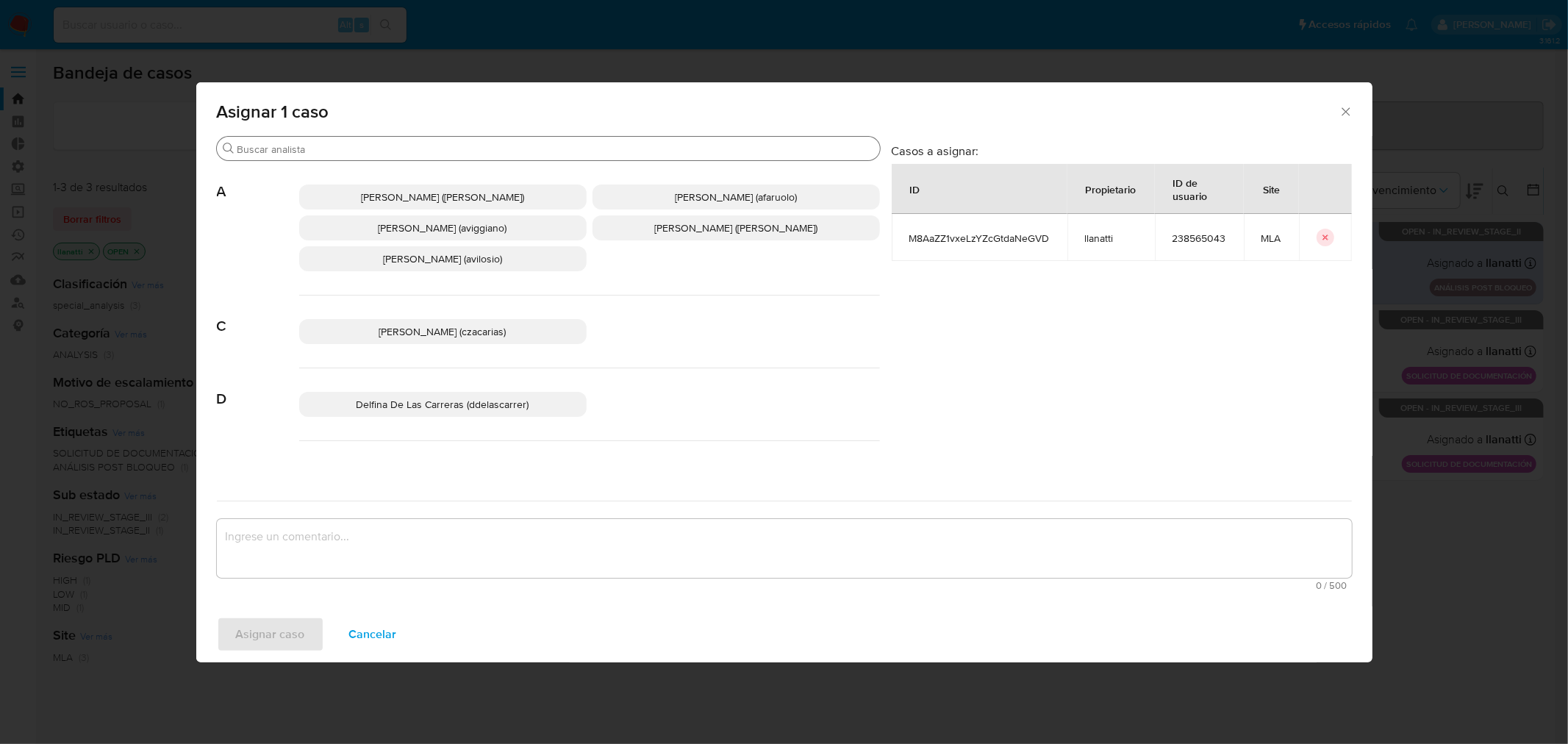
click at [332, 155] on div "Buscar" at bounding box center [549, 148] width 663 height 24
drag, startPoint x: 341, startPoint y: 148, endPoint x: 351, endPoint y: 134, distance: 17.2
click at [341, 146] on input "Buscar" at bounding box center [556, 149] width 637 height 13
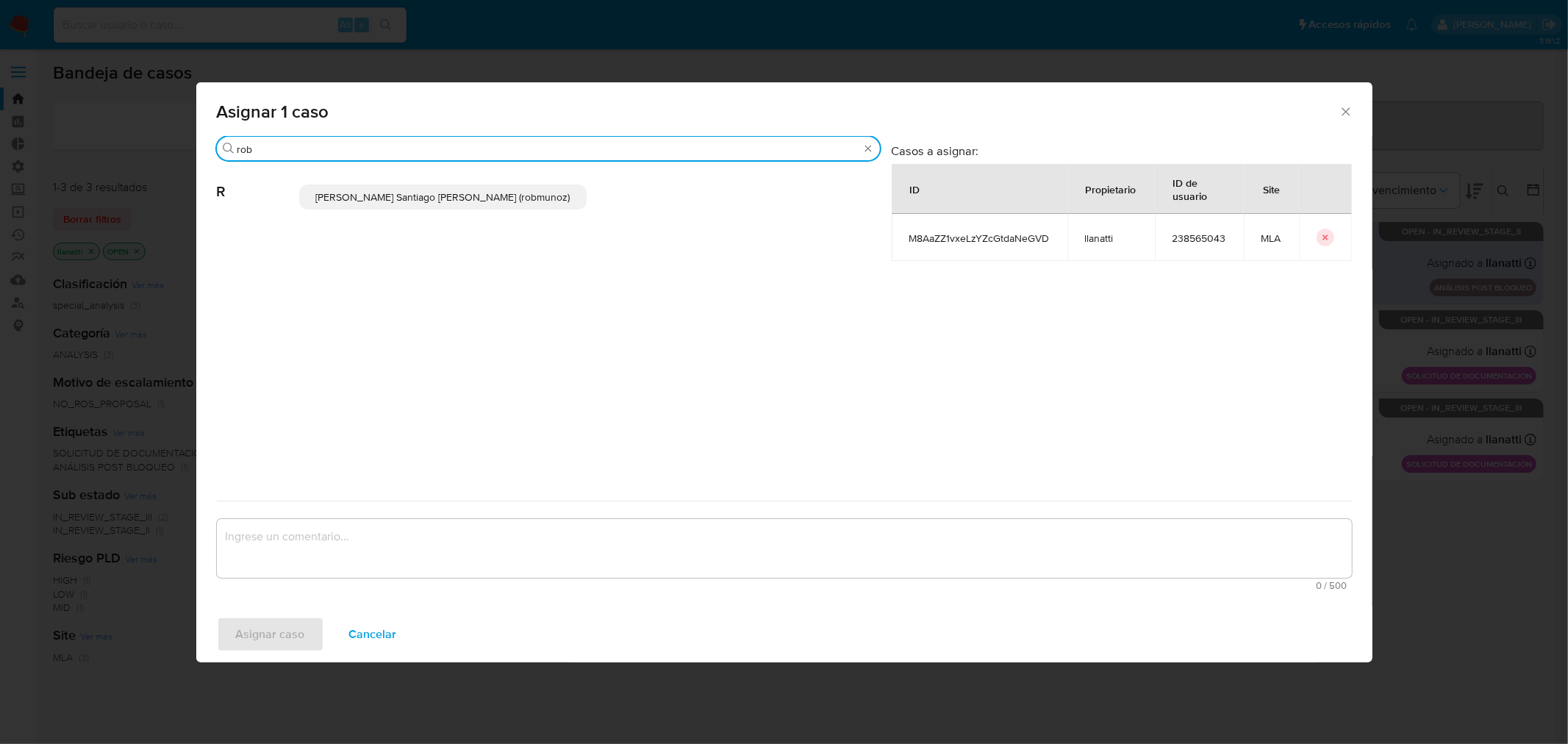
type input "rob"
click at [378, 193] on span "Roberto Santiago Munoz (robmunoz)" at bounding box center [442, 197] width 254 height 15
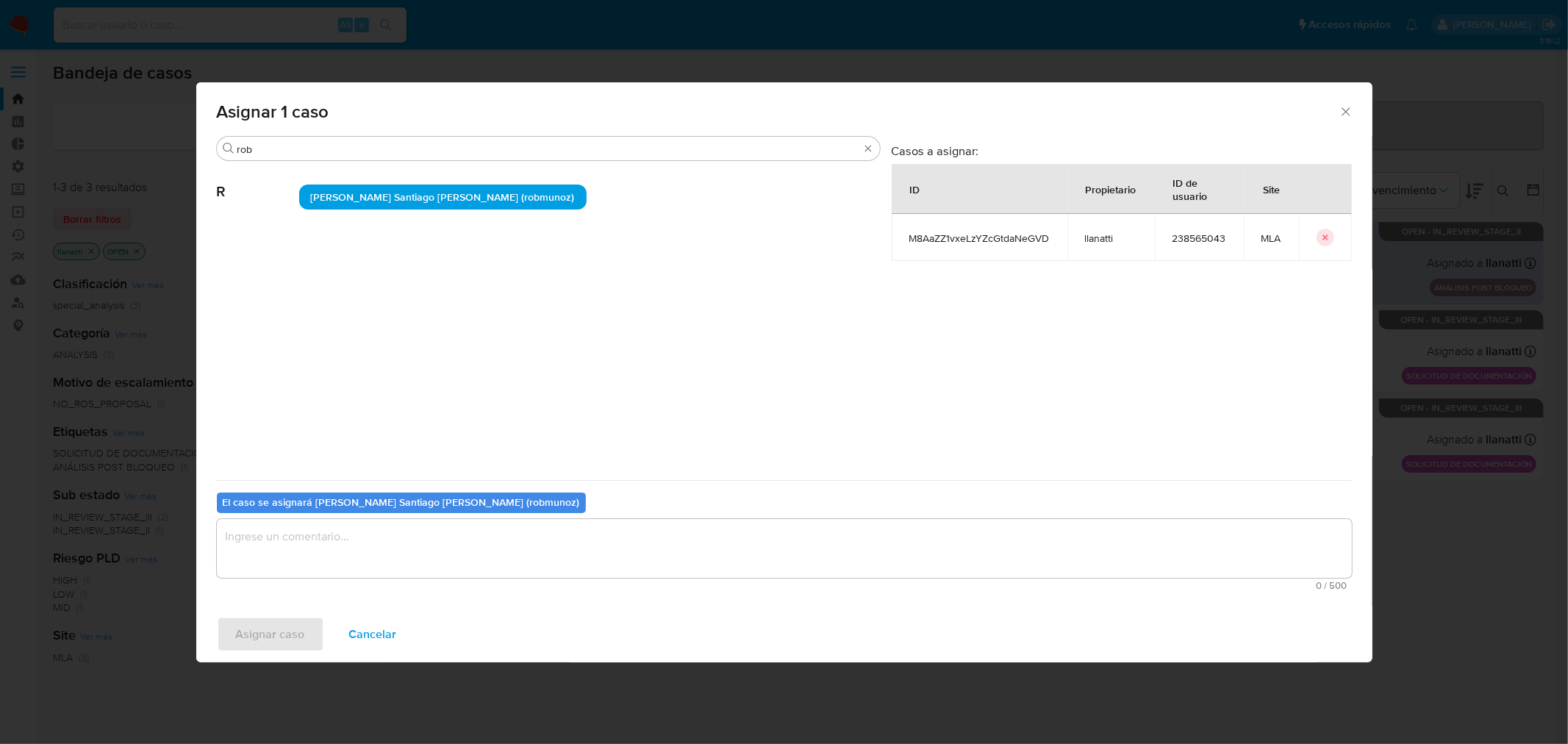
click at [363, 559] on textarea "assign-modal" at bounding box center [784, 549] width 1135 height 59
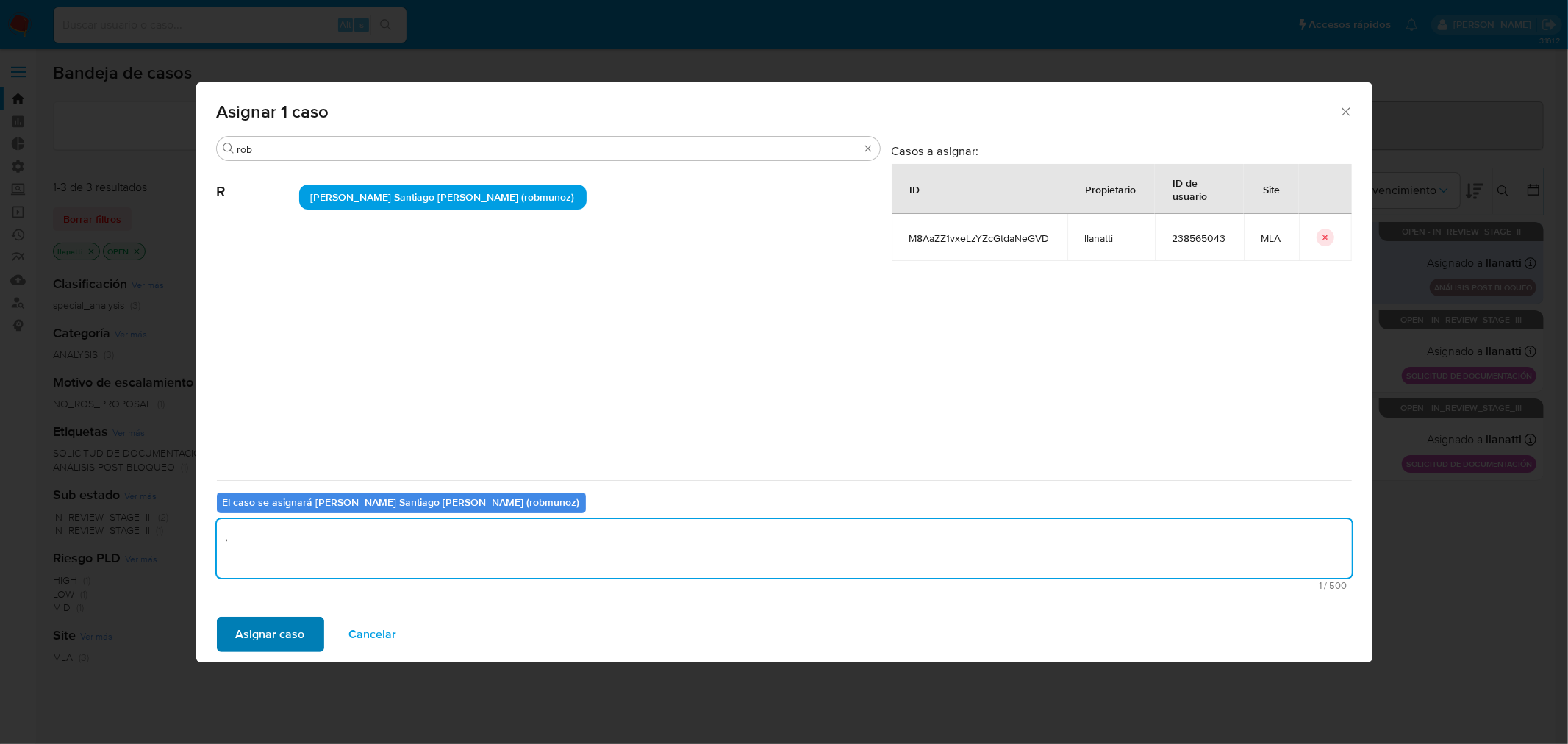
type textarea ","
click at [269, 638] on span "Asignar caso" at bounding box center [270, 634] width 69 height 32
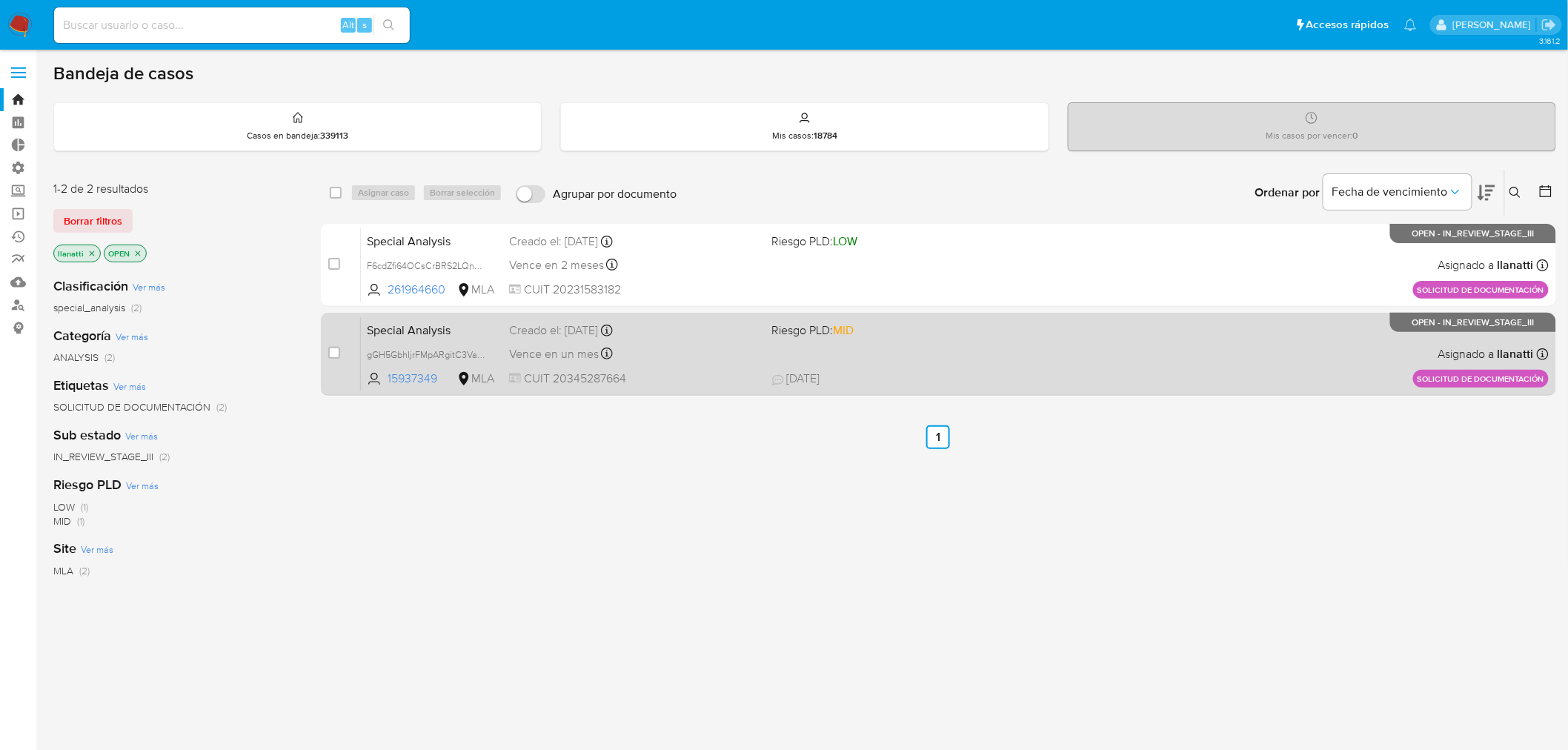
click at [698, 372] on span "CUIT 20345287664" at bounding box center [634, 378] width 251 height 16
click at [976, 362] on div "Special Analysis gGH5GbhIjrFMpARgitC3VaHB 15937349 MLA Riesgo PLD: MID Creado e…" at bounding box center [955, 354] width 1188 height 75
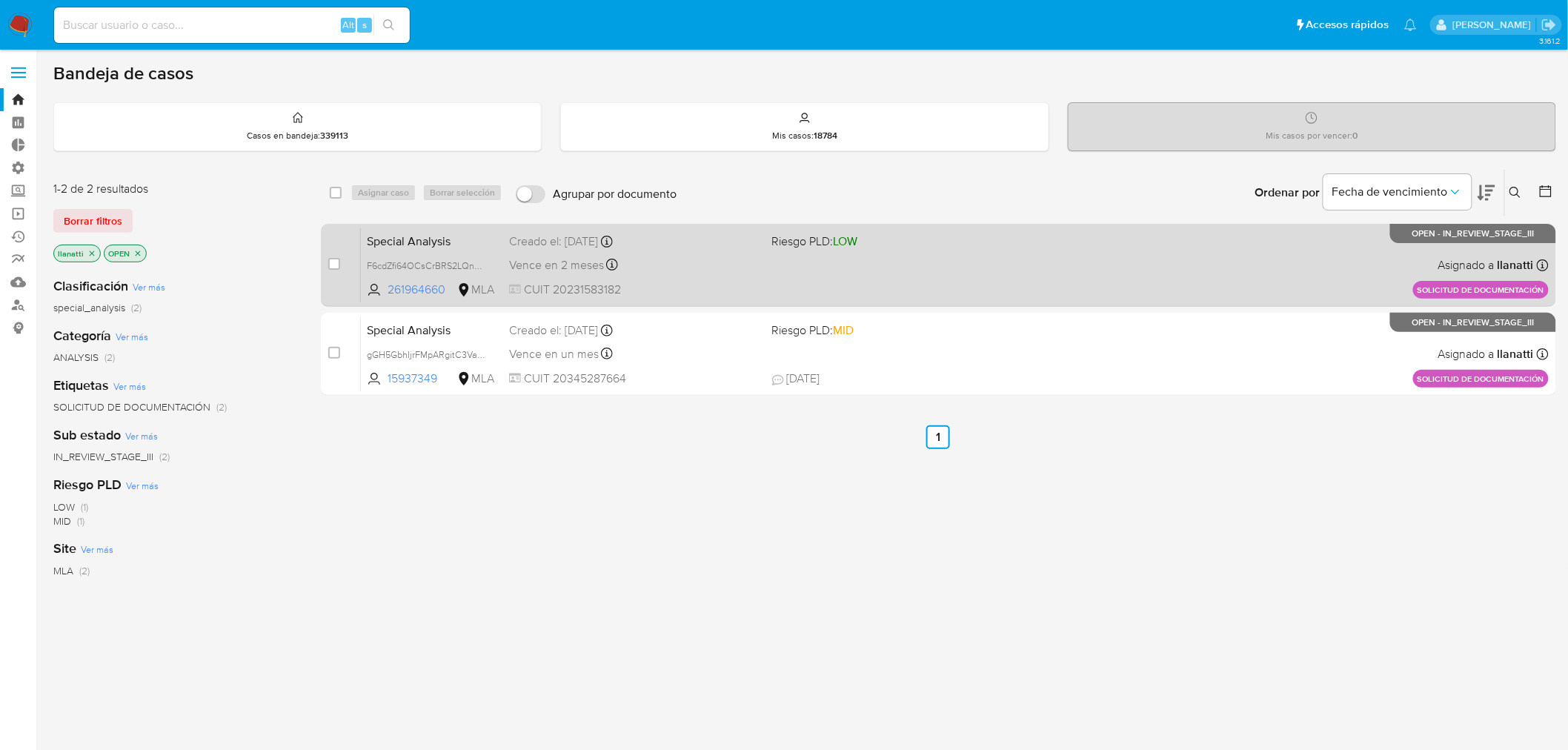
click at [1227, 246] on div "Special Analysis F6cdZfi64OCsCrBRS2LQn6qu 261964660 MLA Riesgo PLD: LOW Creado …" at bounding box center [955, 265] width 1188 height 75
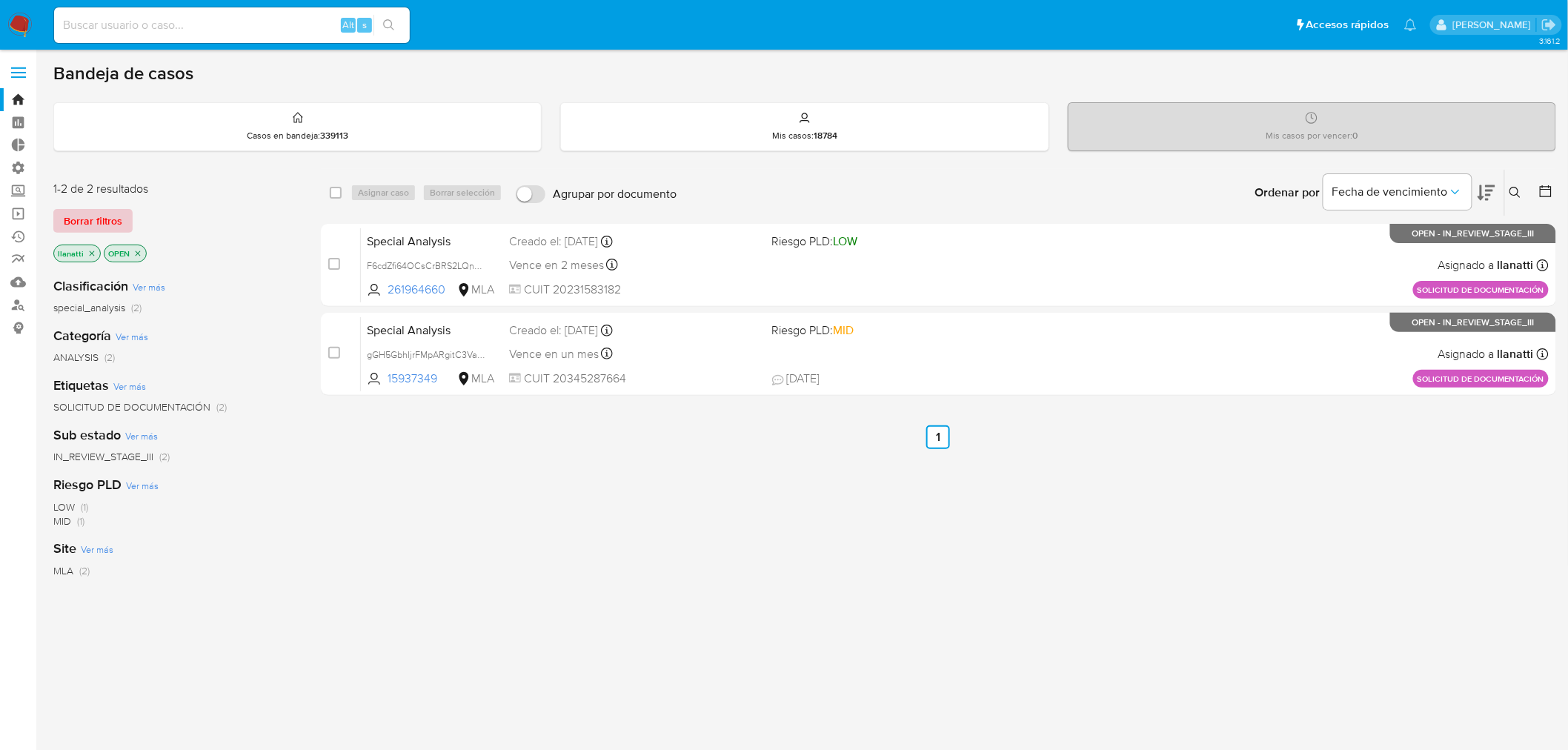
click at [92, 224] on span "Borrar filtros" at bounding box center [93, 221] width 58 height 21
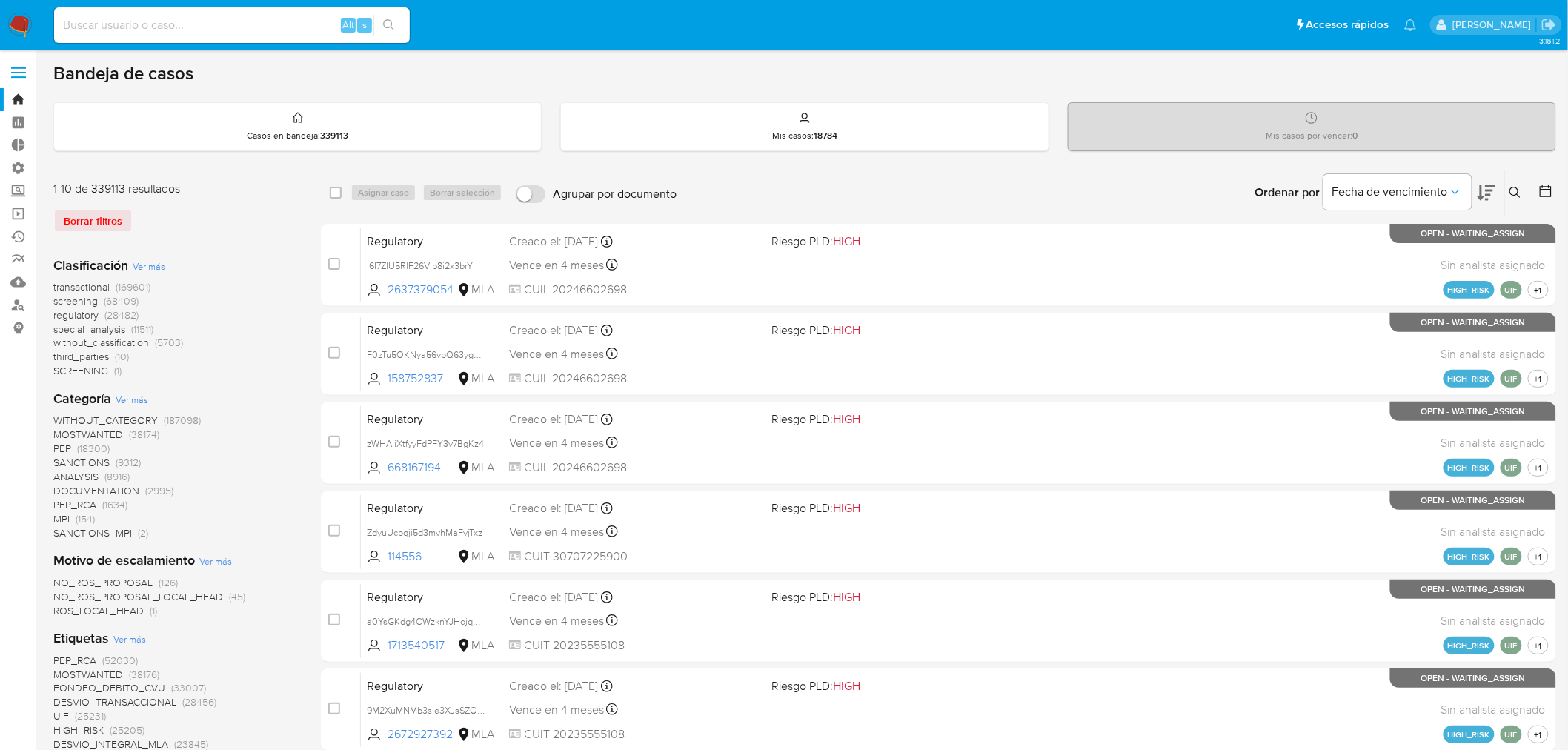
click at [23, 34] on img at bounding box center [20, 25] width 25 height 25
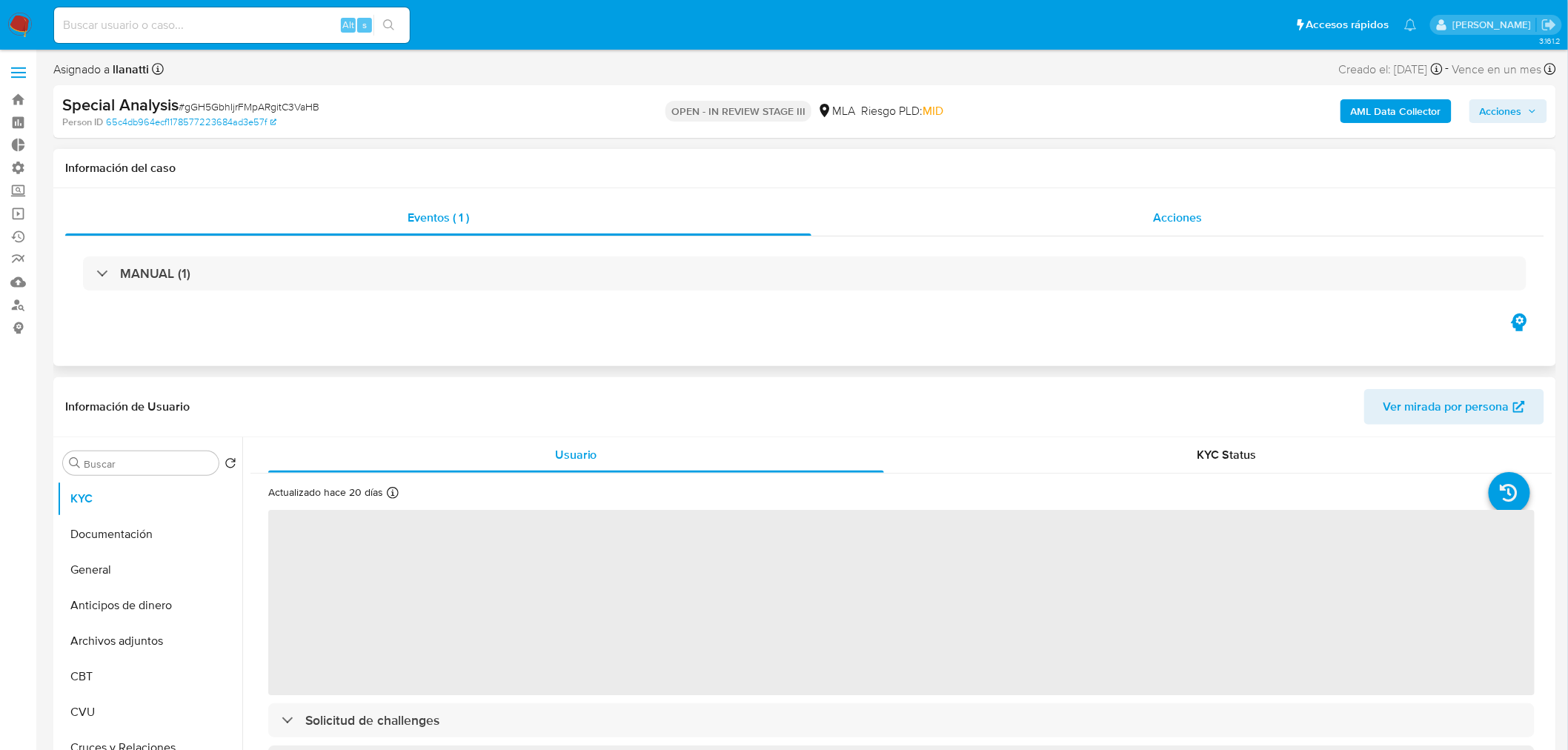
select select "10"
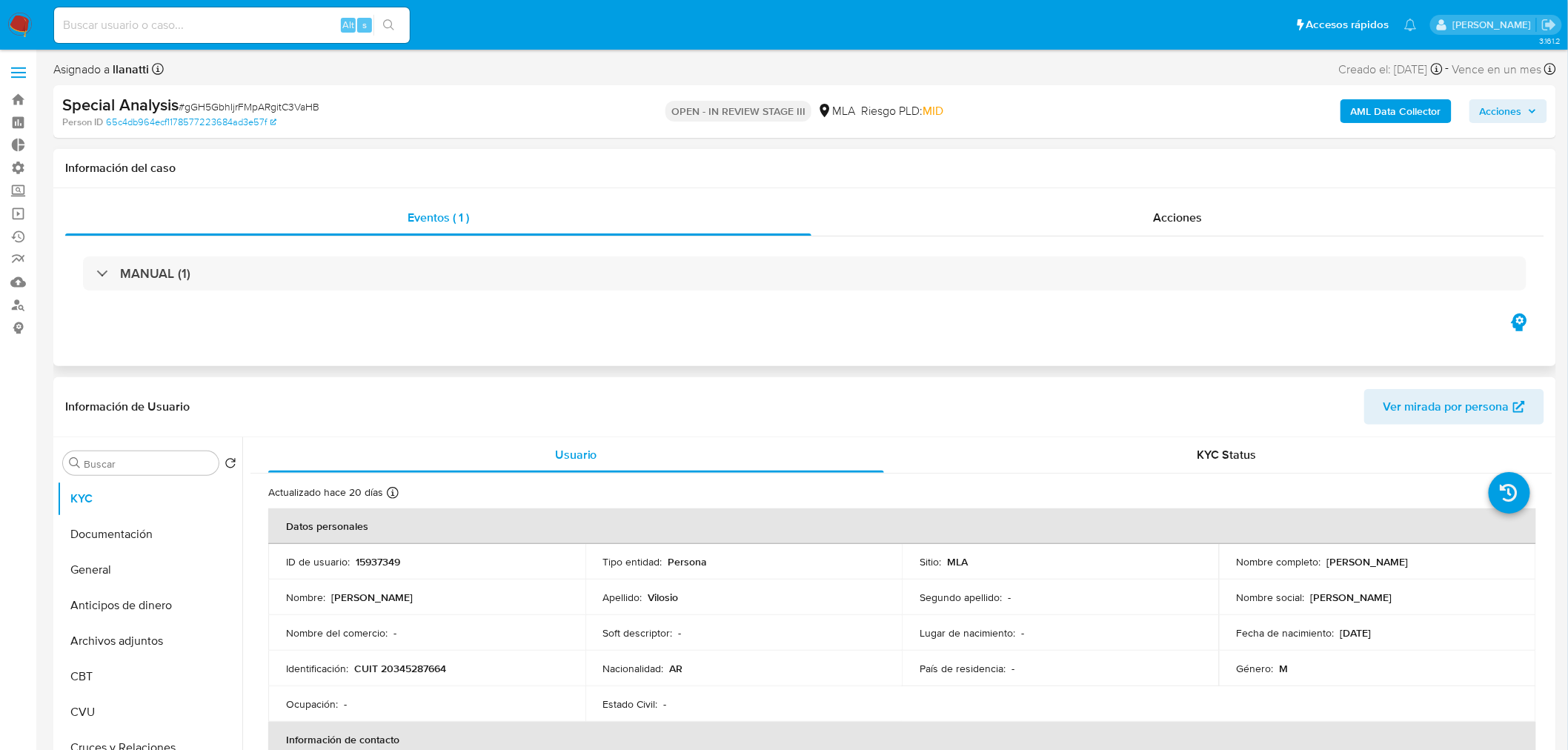
click at [1168, 198] on div "Eventos ( 1 ) Acciones MANUAL (1)" at bounding box center [804, 277] width 1502 height 178
click at [1161, 210] on span "Acciones" at bounding box center [1176, 218] width 49 height 17
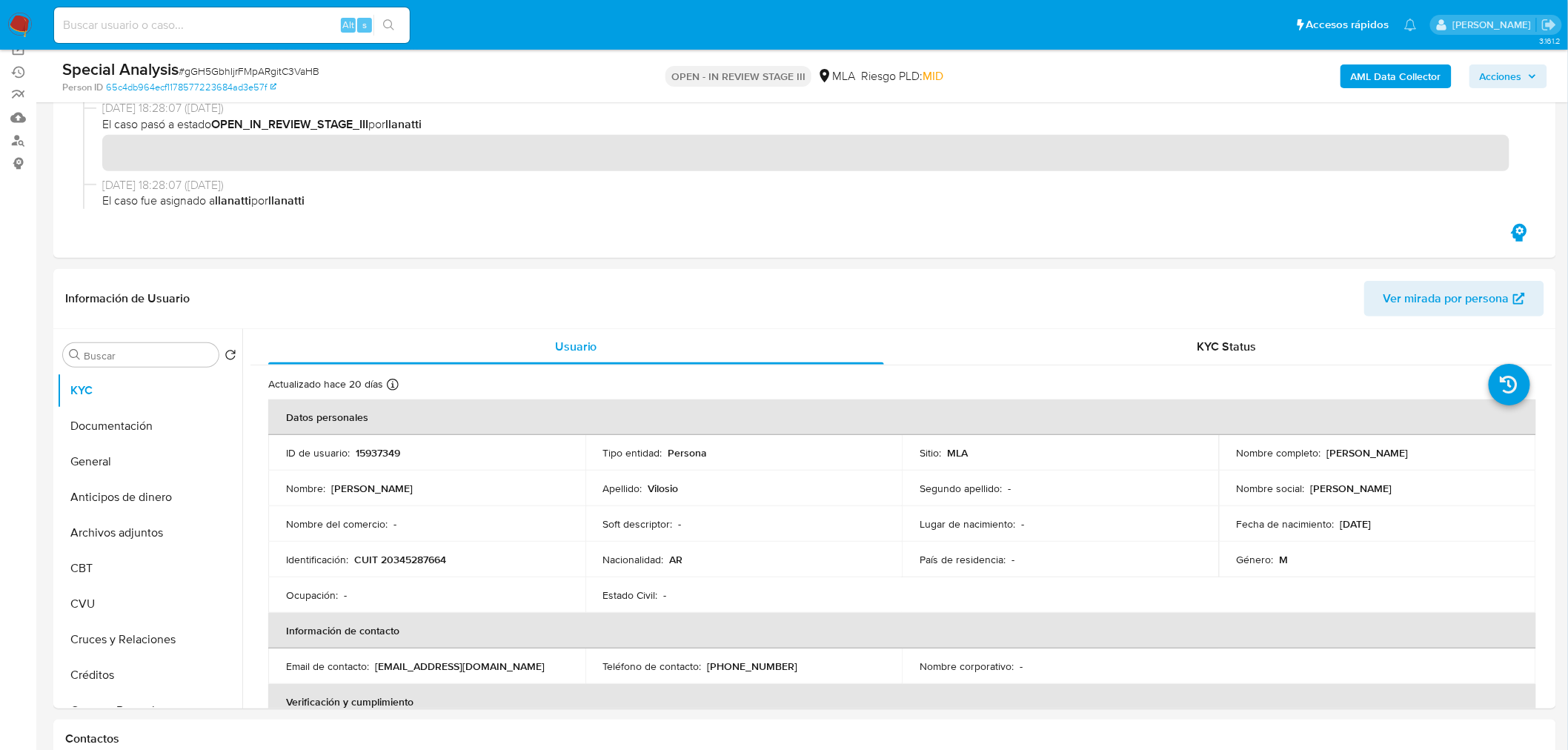
scroll to position [1400, 0]
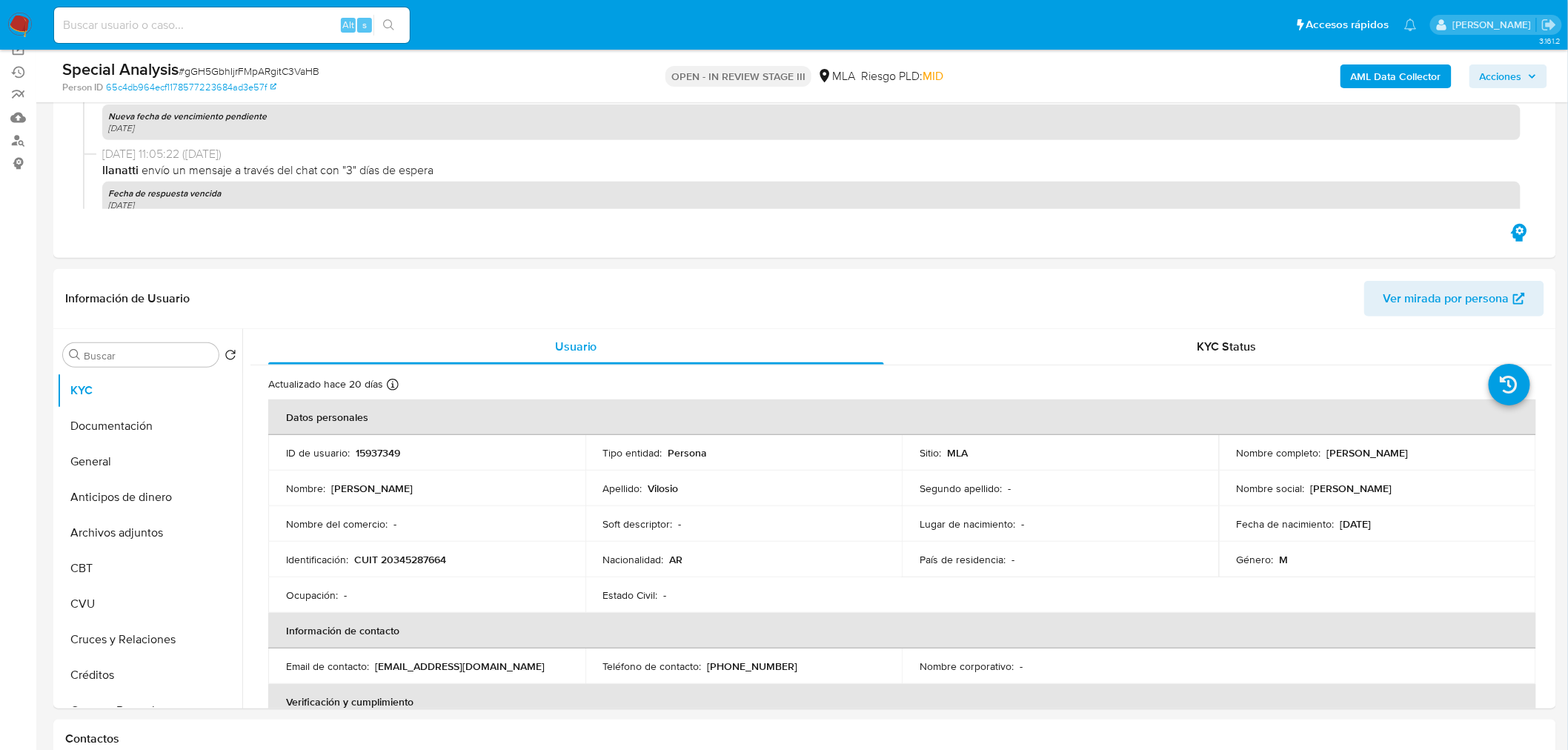
click at [1492, 75] on span "Acciones" at bounding box center [1500, 75] width 42 height 24
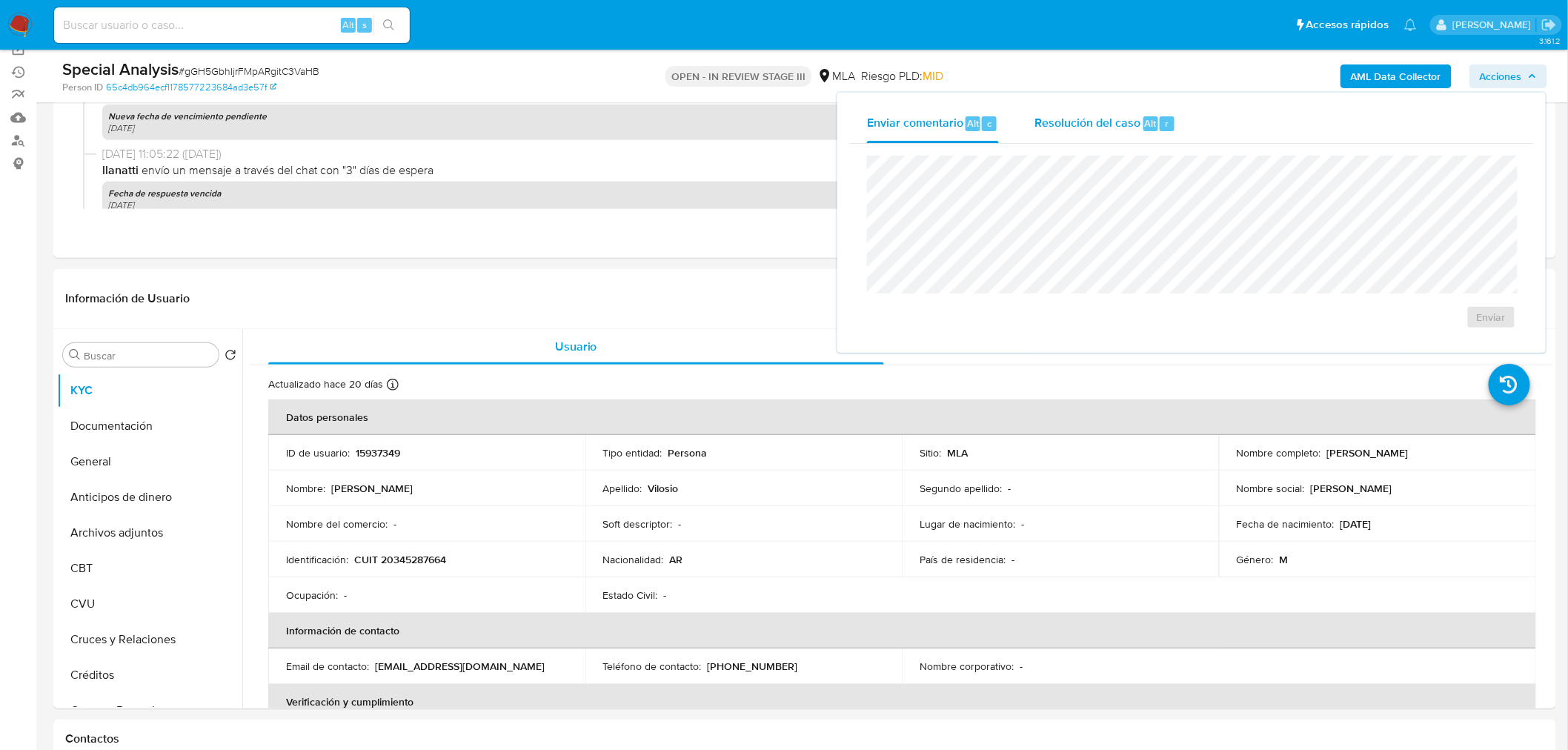
click at [1079, 122] on span "Resolución del caso" at bounding box center [1087, 122] width 106 height 17
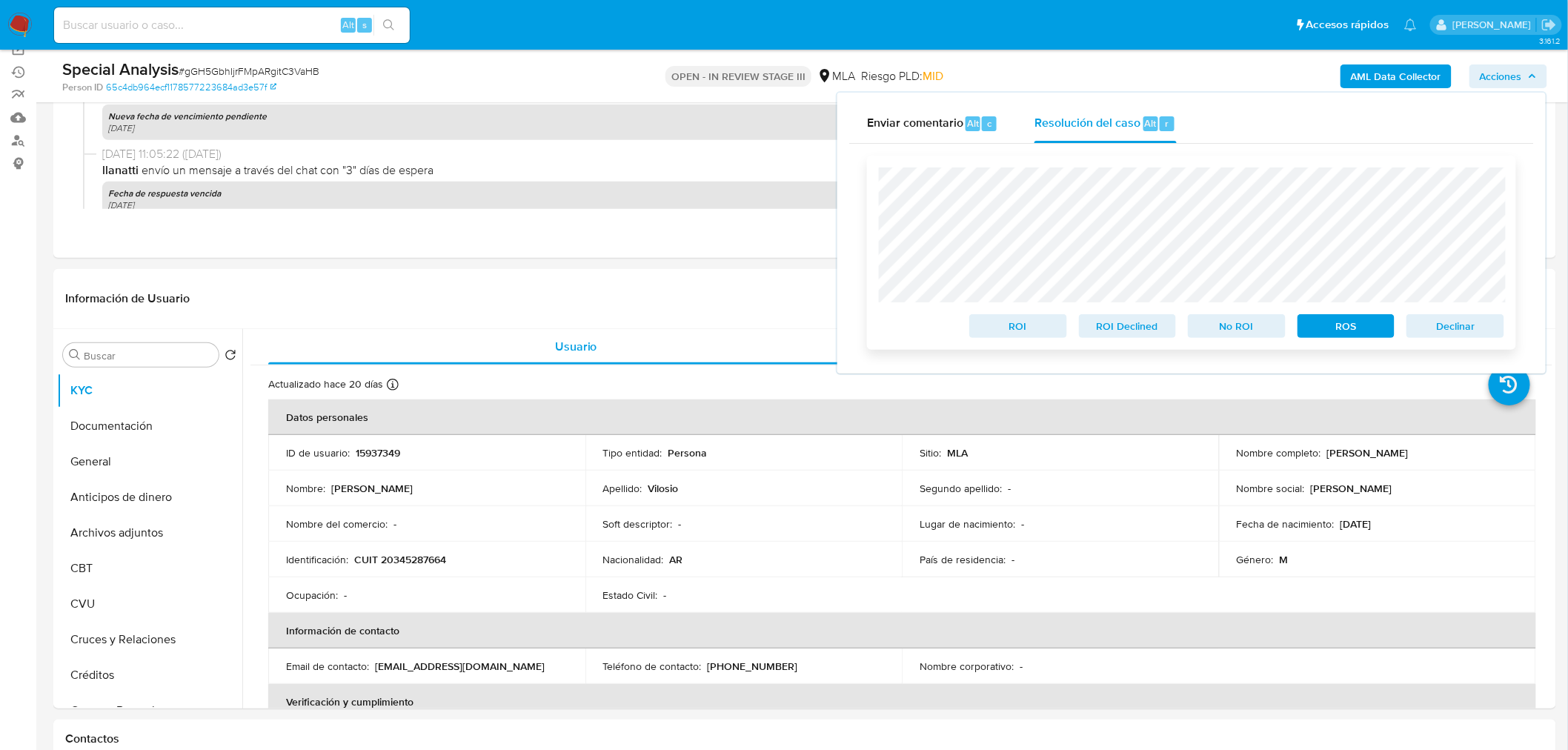
click at [875, 185] on div "ROI ROI Declined No ROI ROS Declinar" at bounding box center [1192, 252] width 649 height 194
click at [1248, 329] on span "No ROI" at bounding box center [1236, 326] width 77 height 21
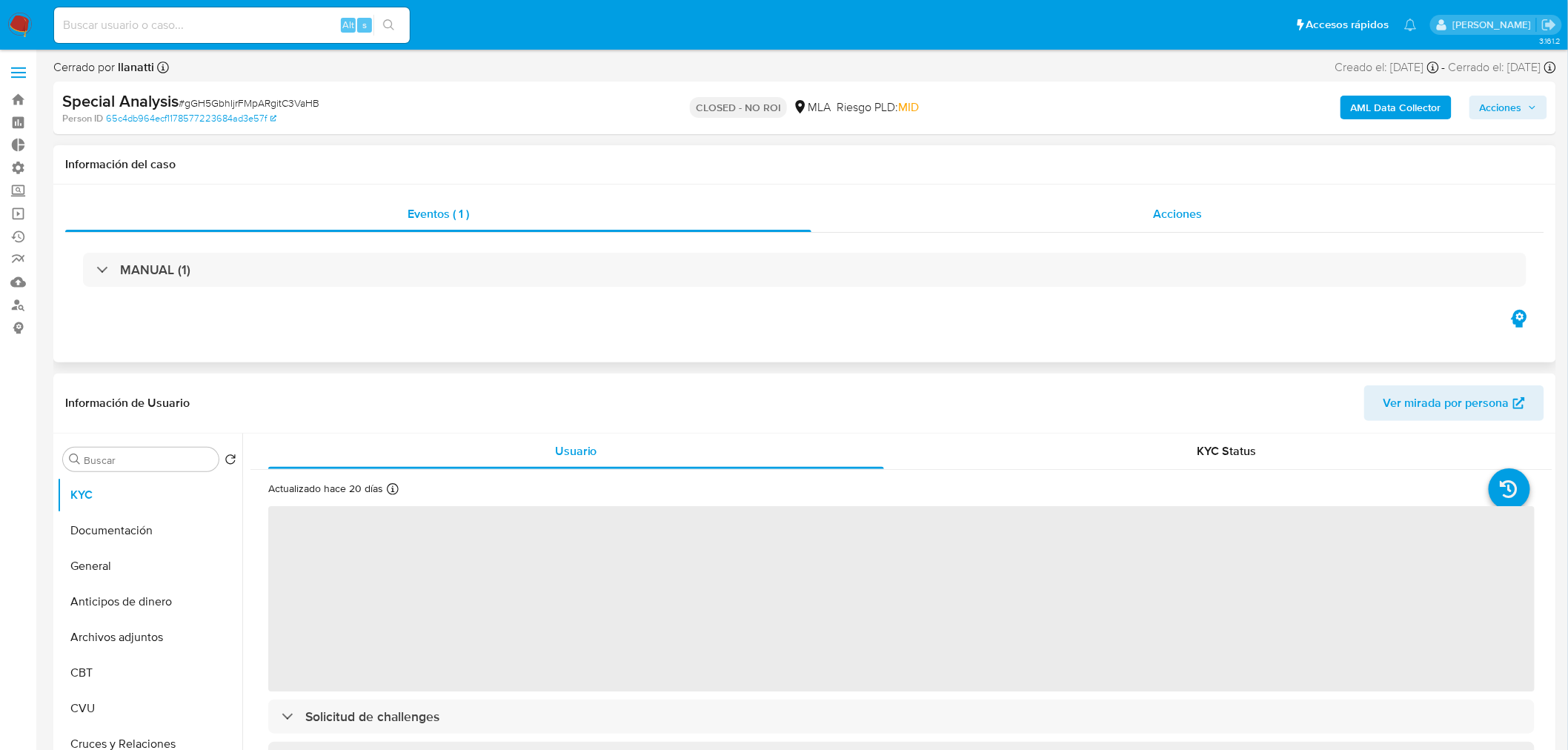
click at [1176, 213] on span "Acciones" at bounding box center [1176, 214] width 49 height 17
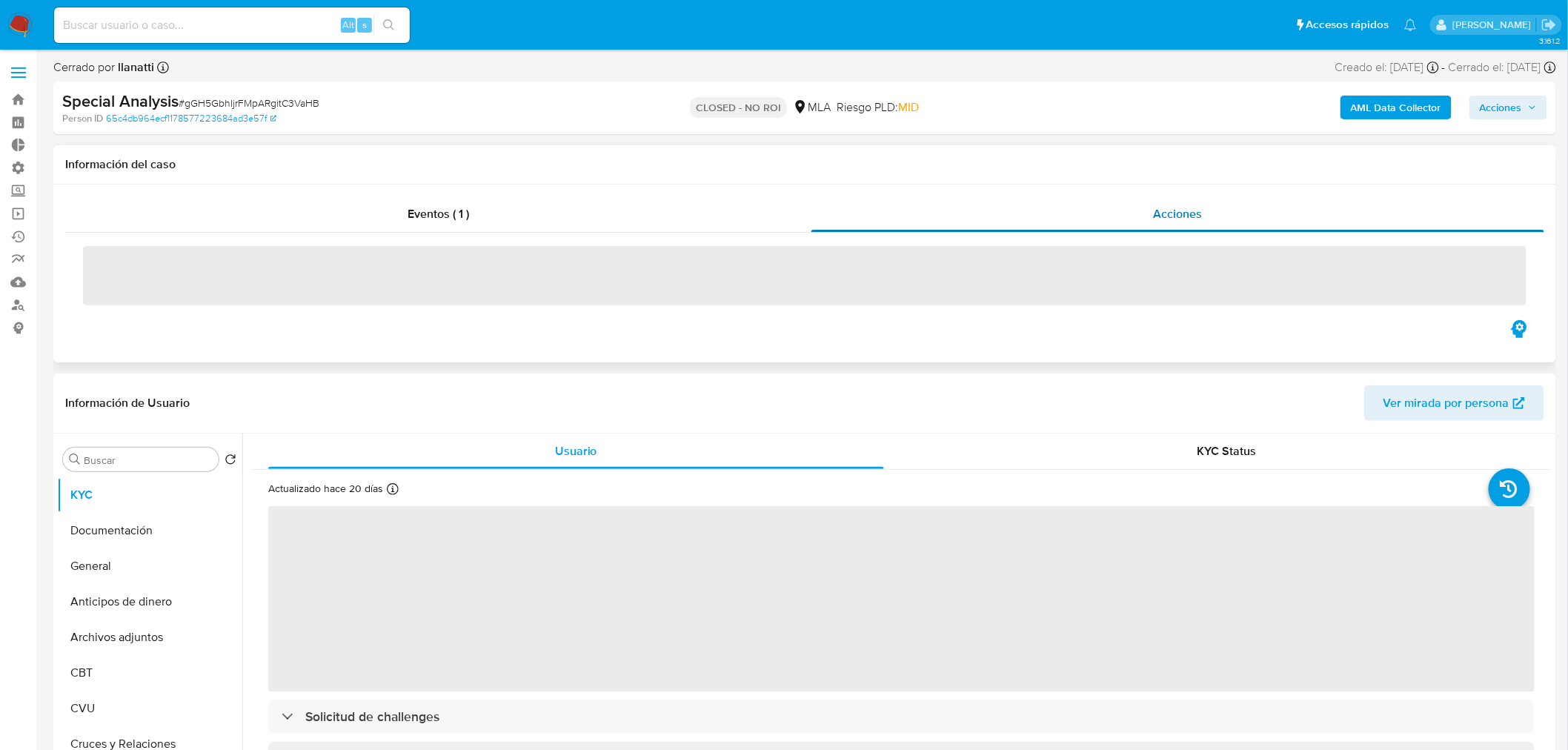
select select "10"
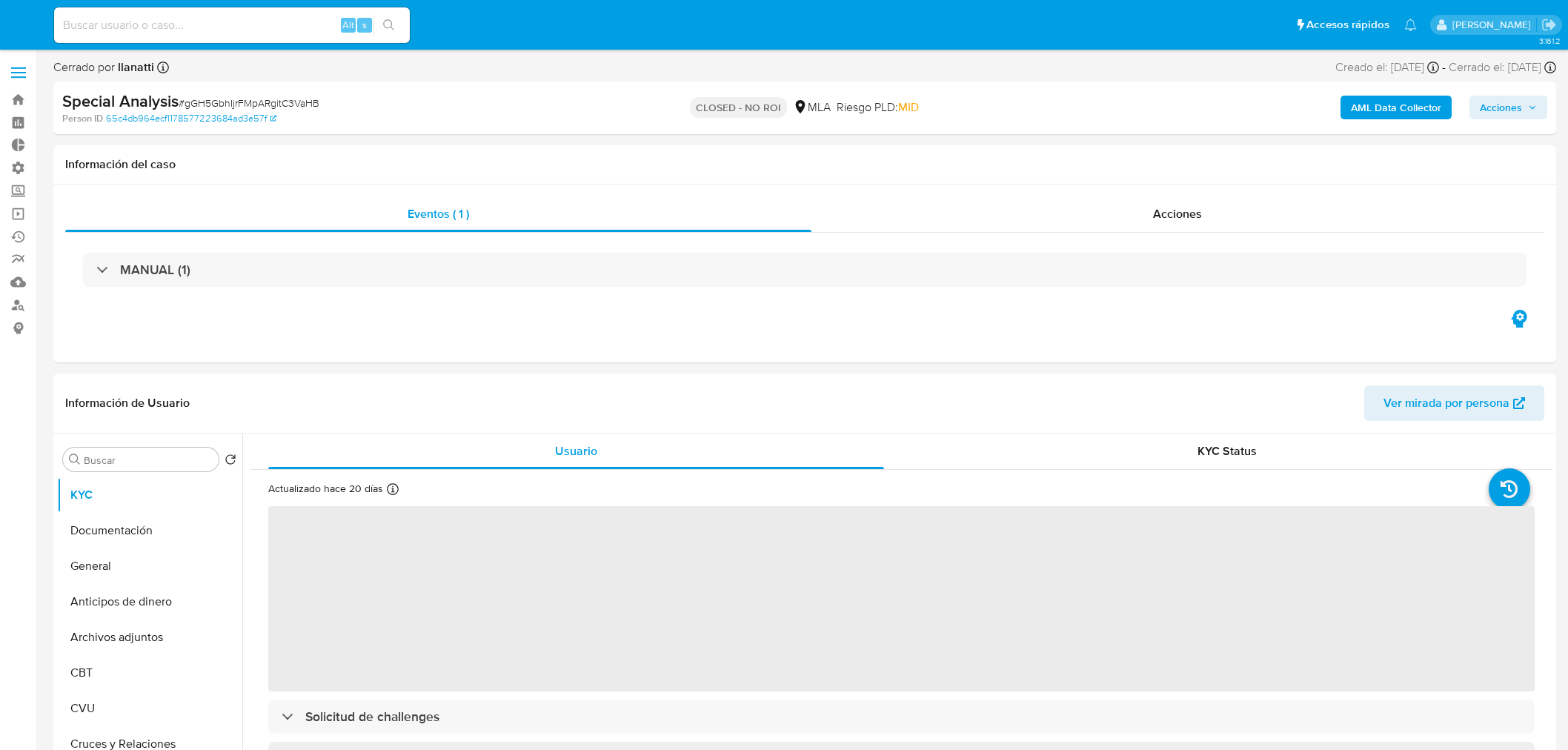
select select "10"
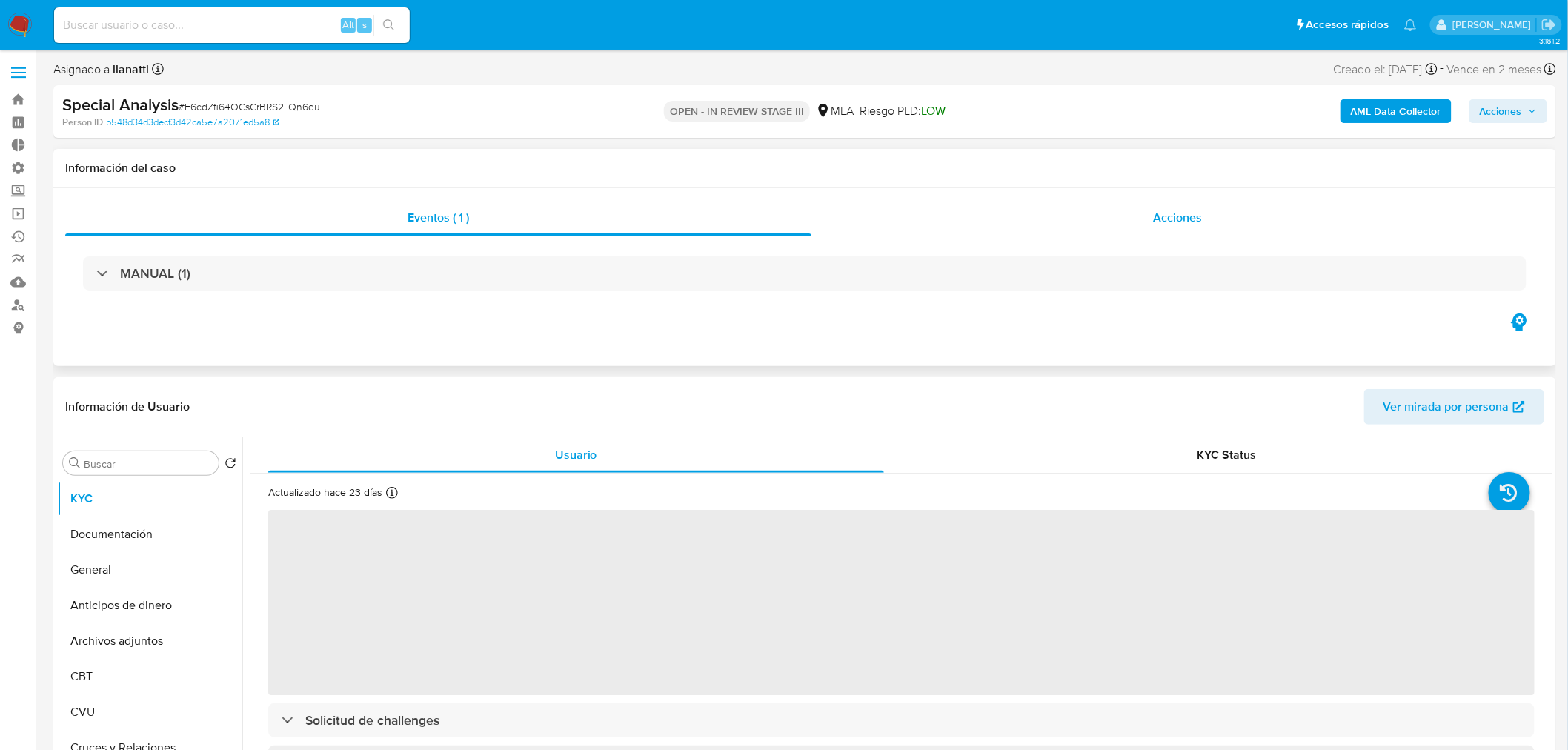
click at [1149, 212] on div "Acciones" at bounding box center [1177, 217] width 733 height 35
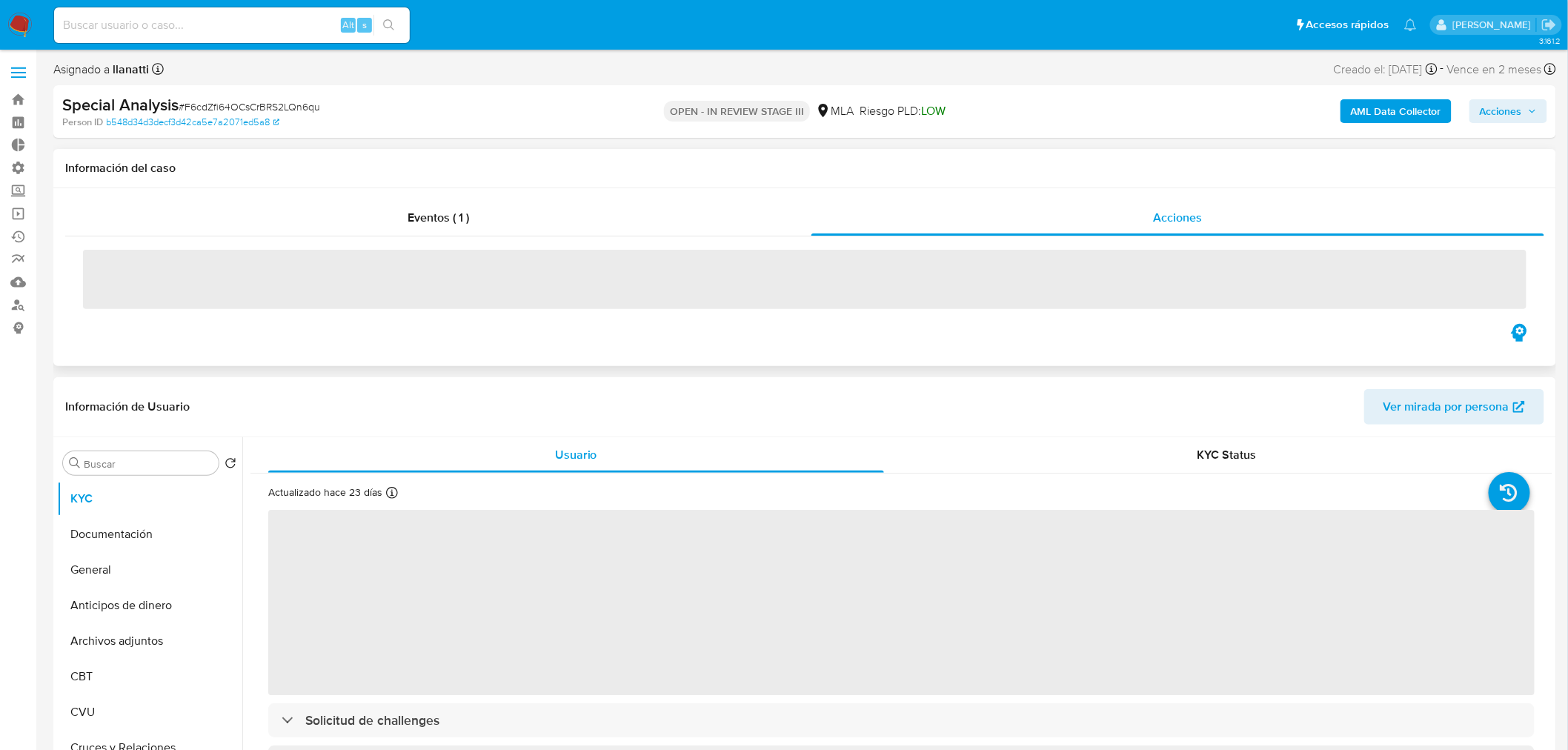
select select "10"
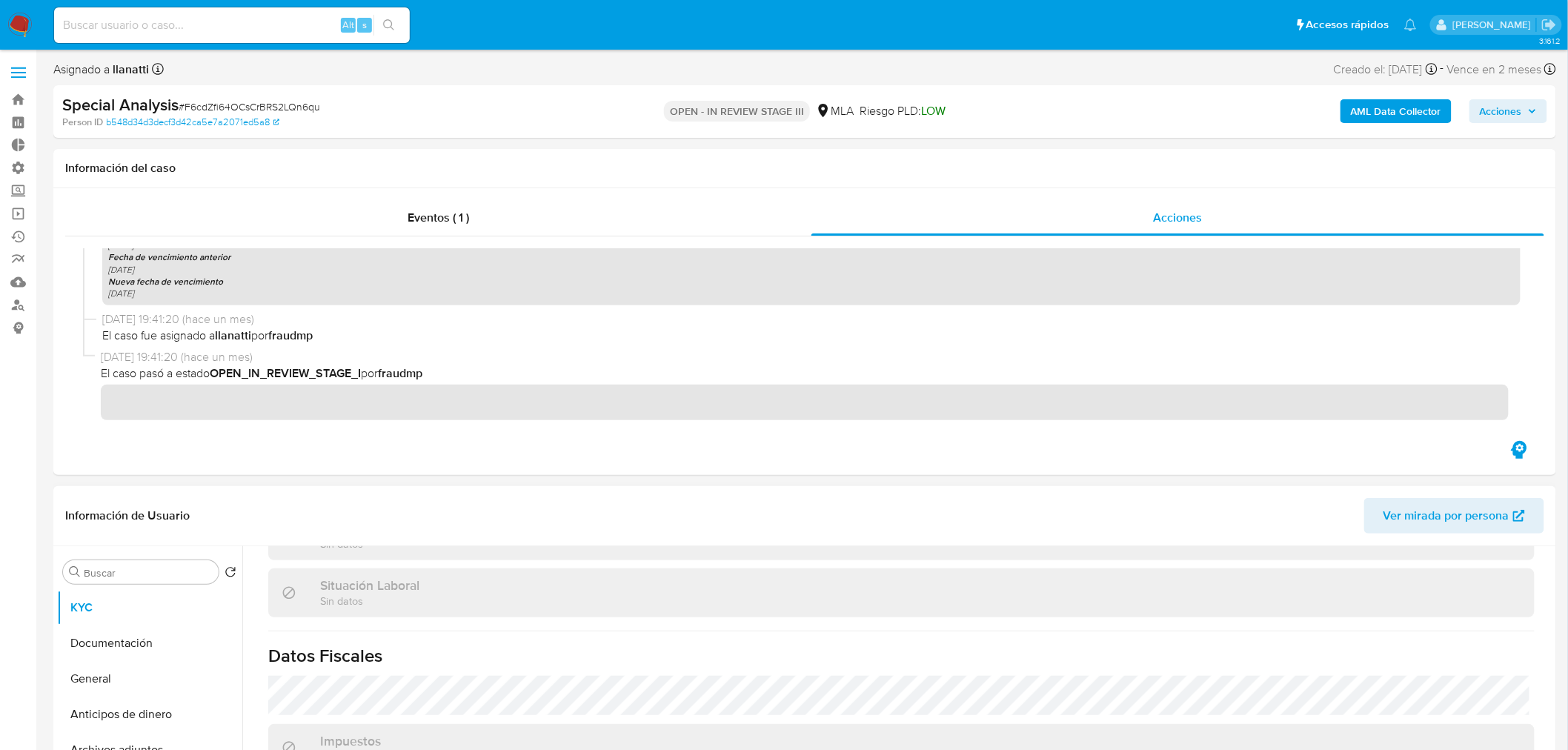
scroll to position [752, 0]
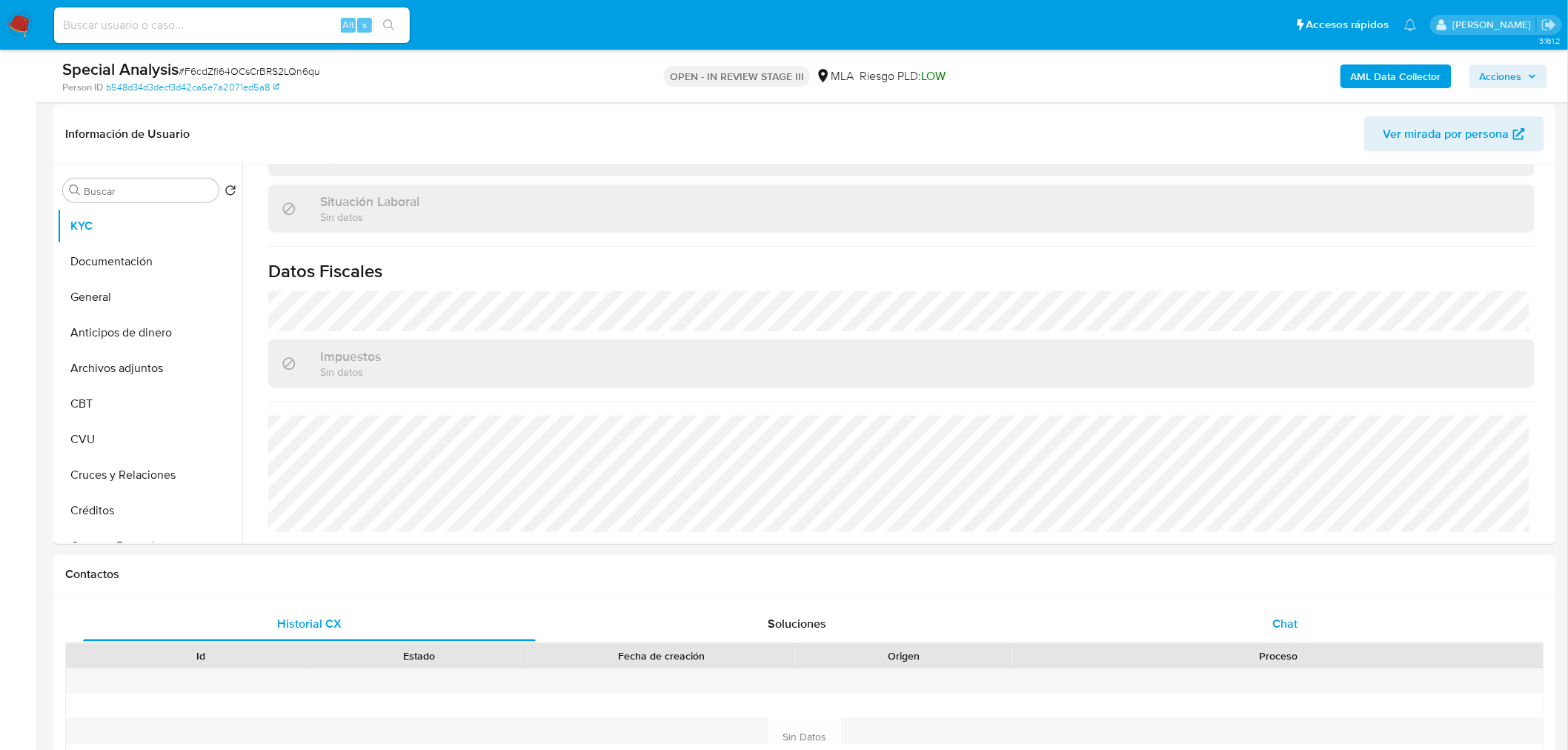
click at [1303, 623] on div "Chat" at bounding box center [1285, 624] width 453 height 35
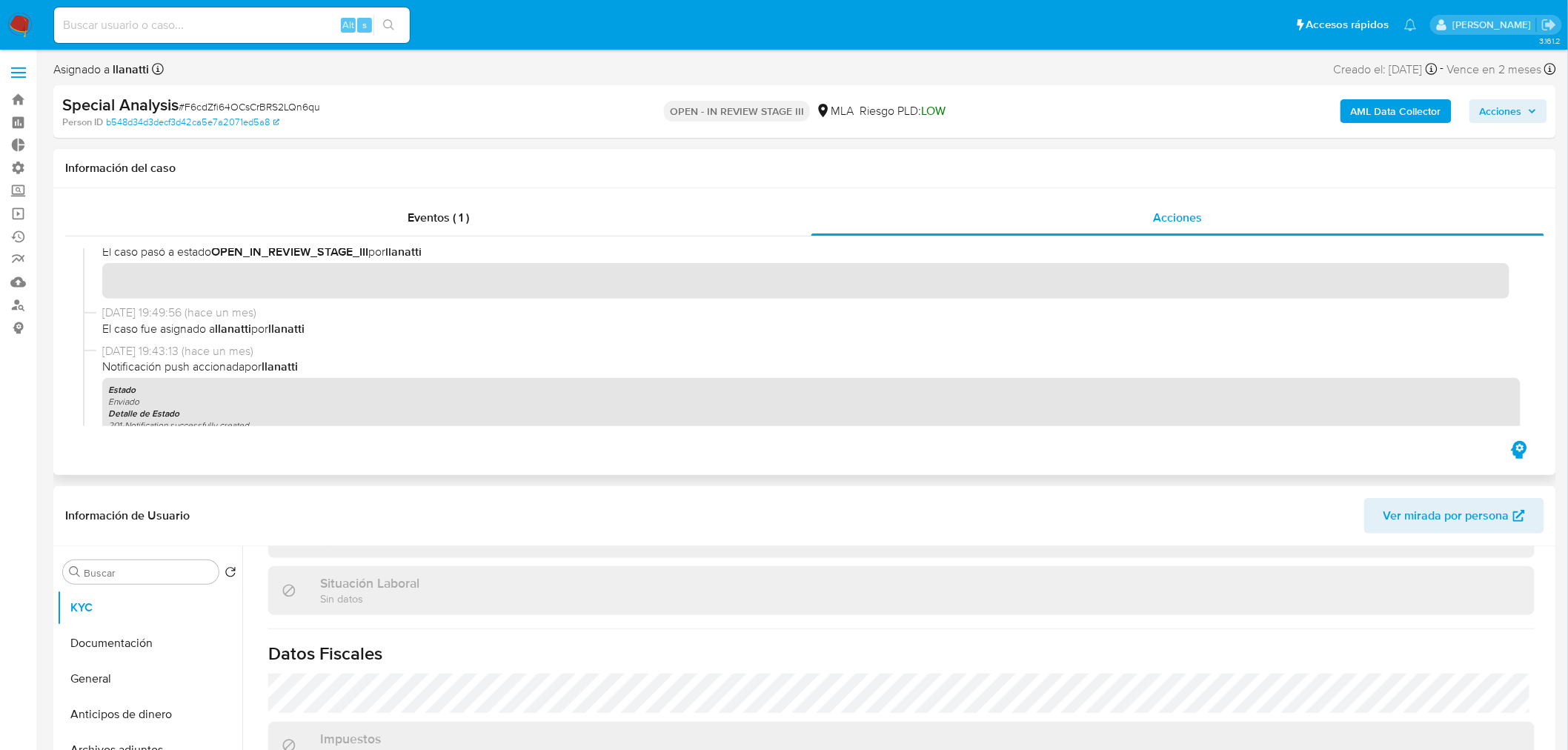
scroll to position [0, 0]
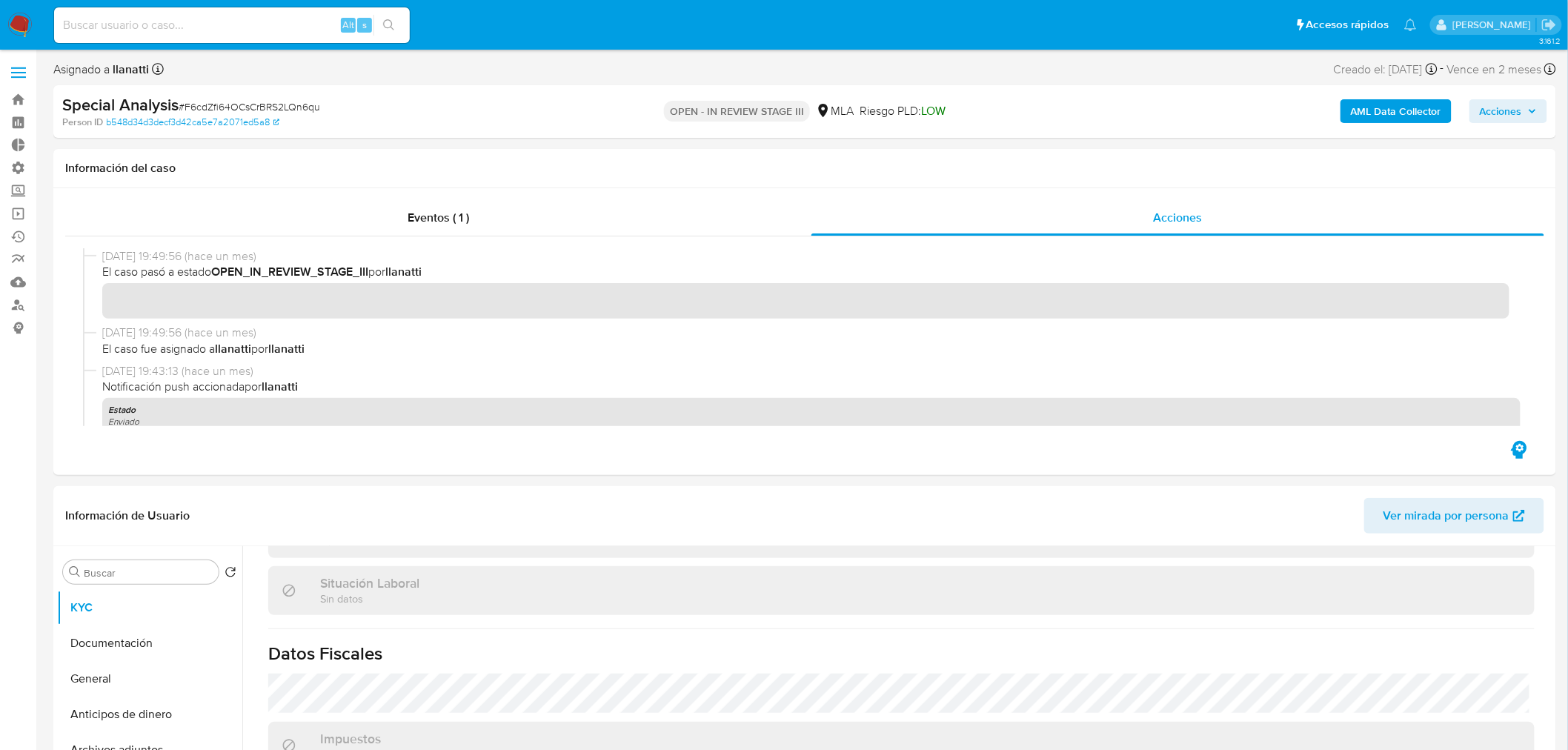
click at [1492, 117] on span "Acciones" at bounding box center [1500, 111] width 42 height 24
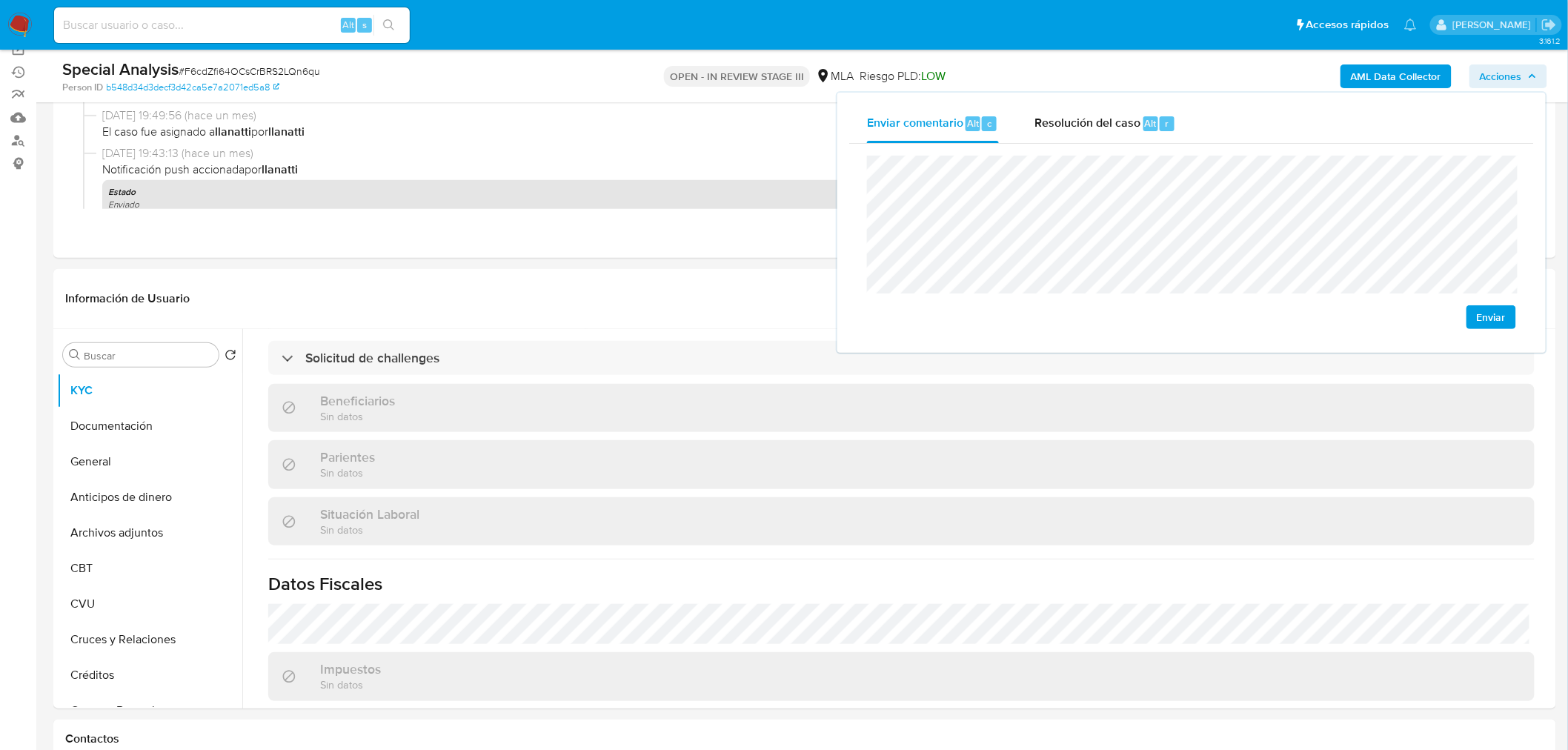
scroll to position [588, 0]
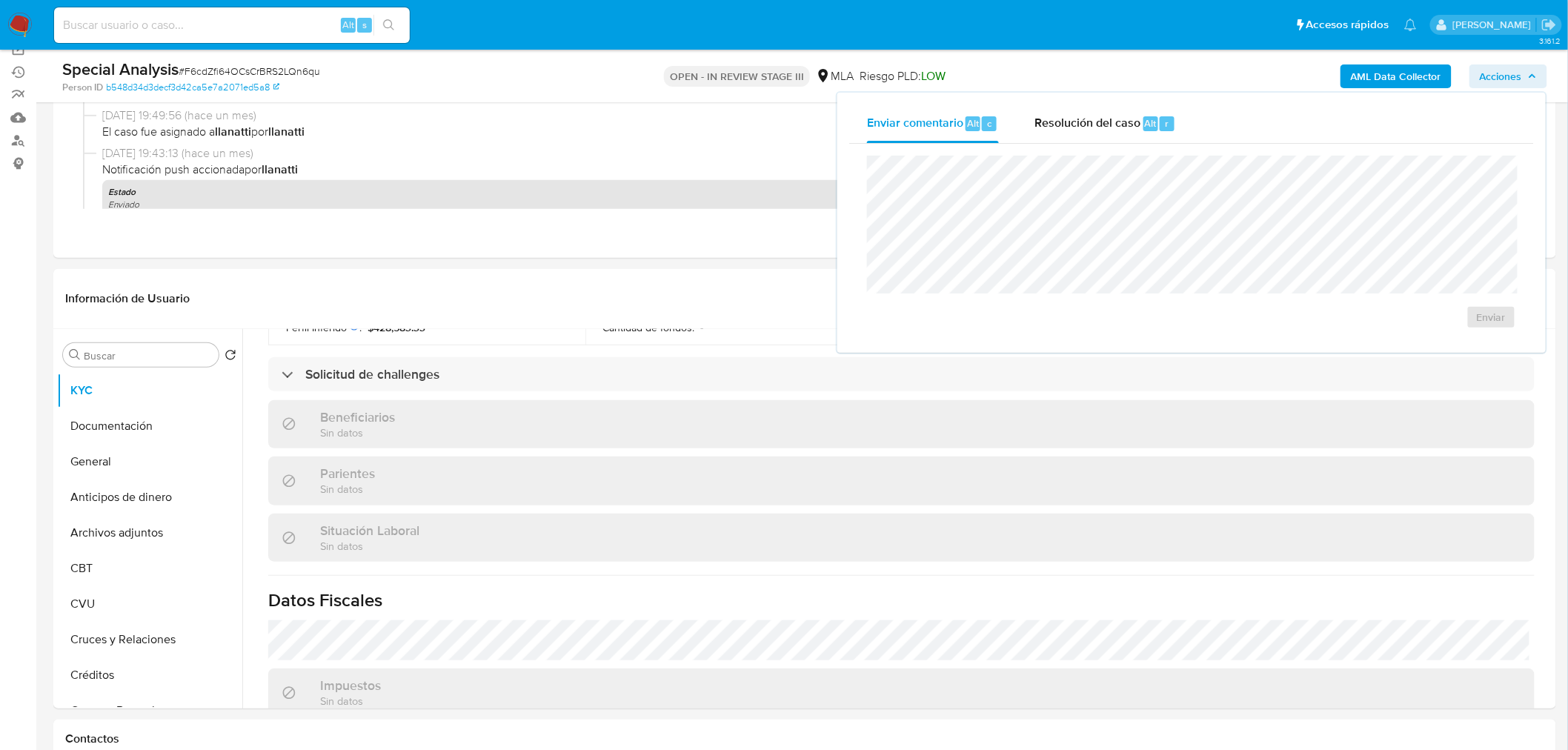
click at [1075, 127] on span "Resolución del caso" at bounding box center [1087, 122] width 106 height 17
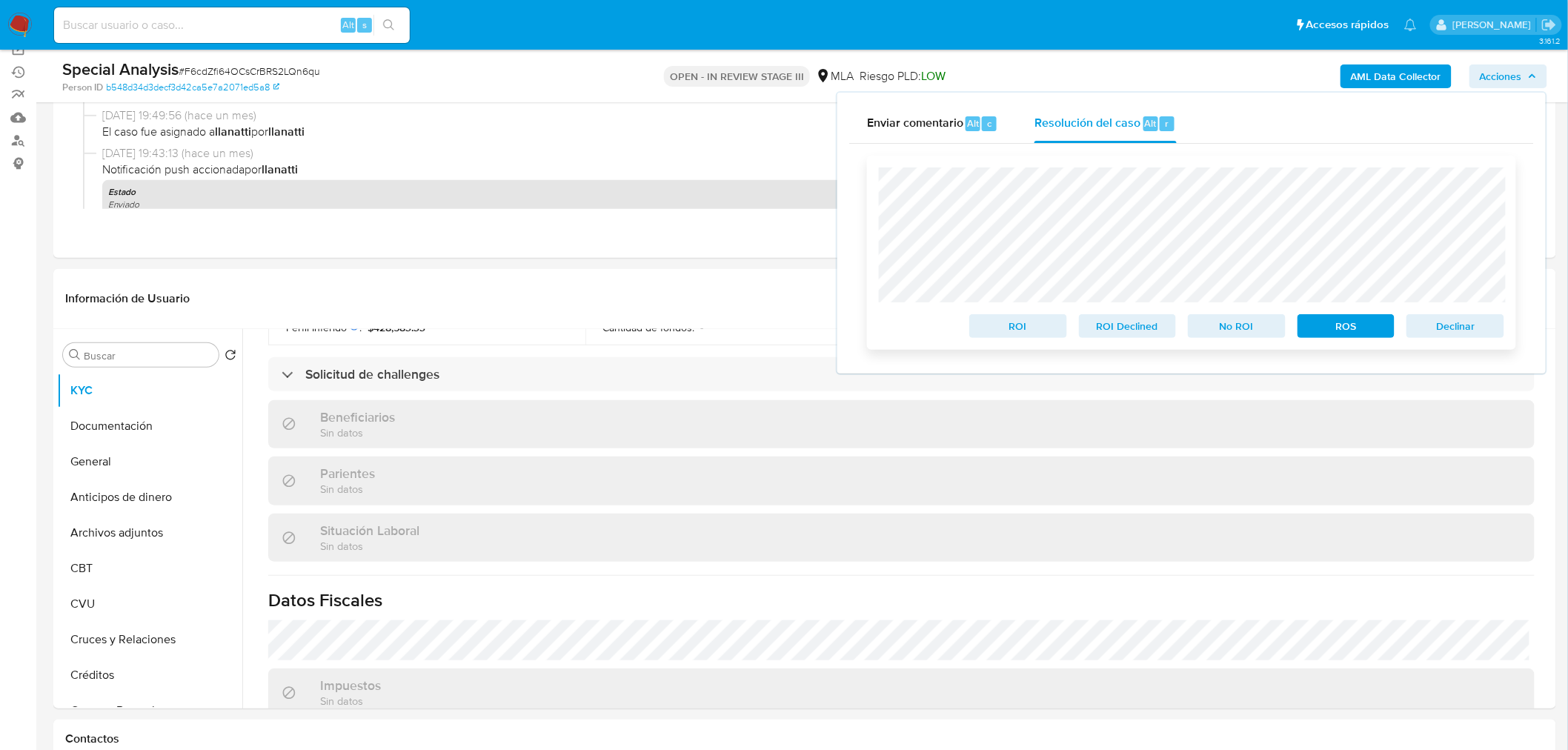
click at [1238, 327] on span "No ROI" at bounding box center [1236, 326] width 77 height 21
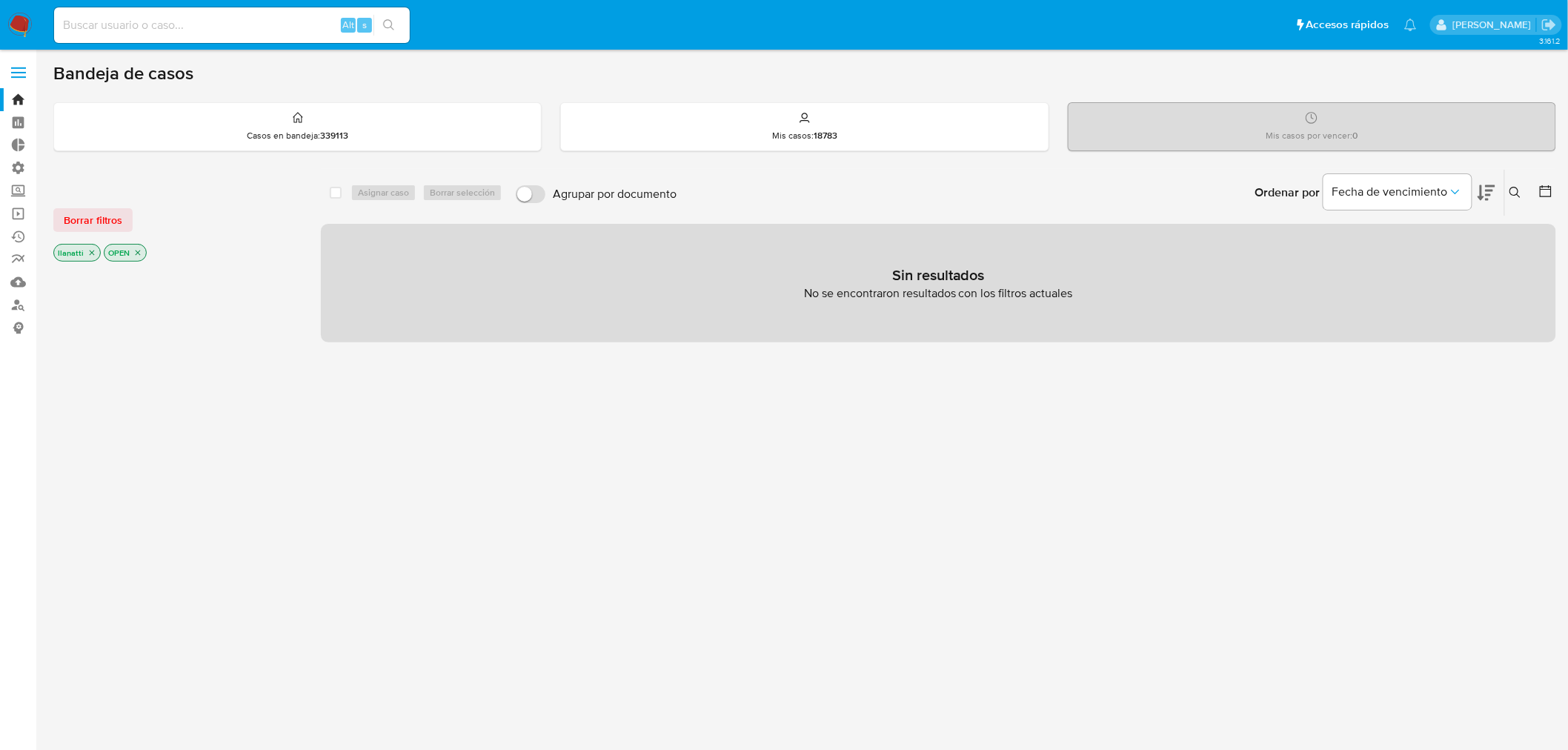
click at [17, 24] on img at bounding box center [20, 25] width 25 height 25
